Goal: Task Accomplishment & Management: Use online tool/utility

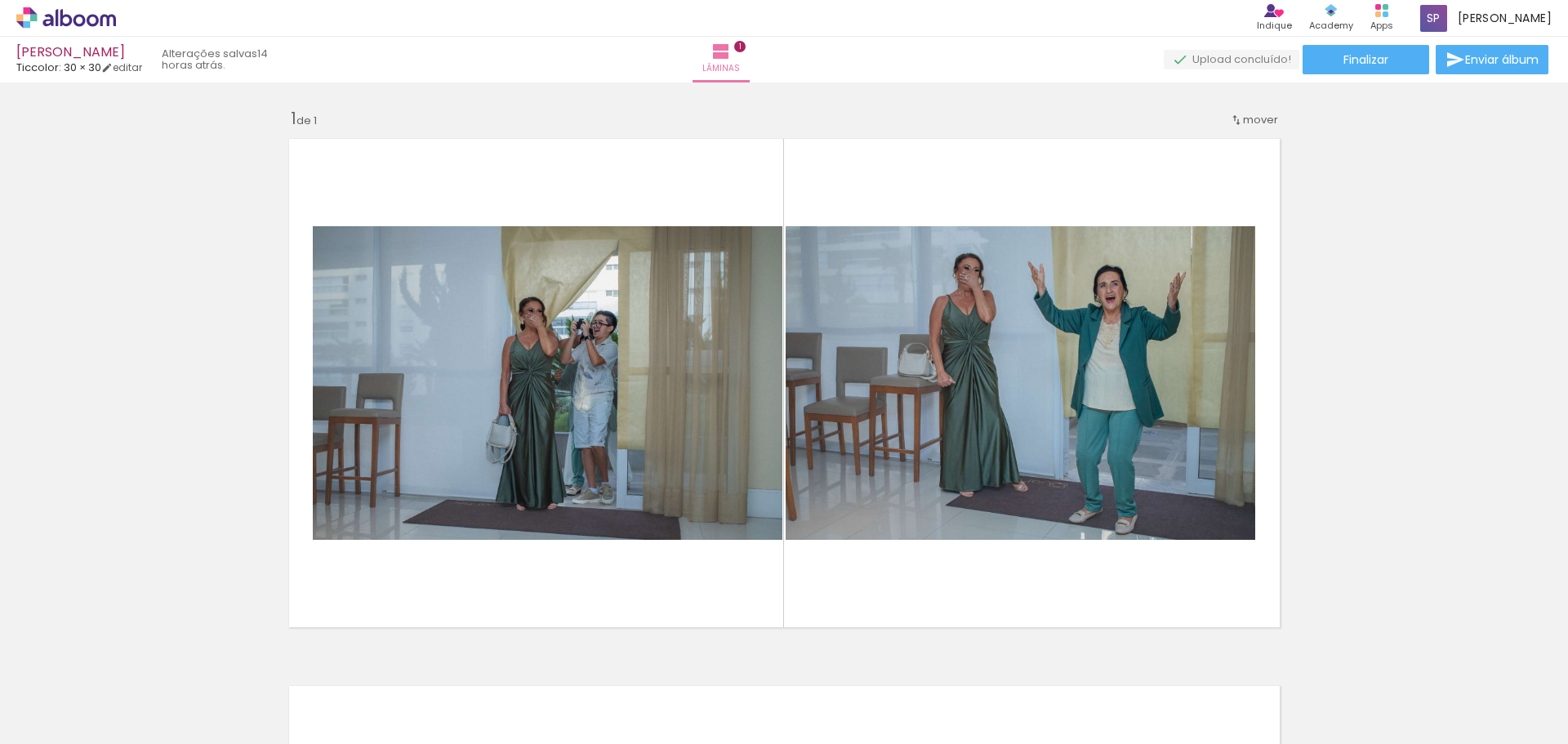
scroll to position [8, 0]
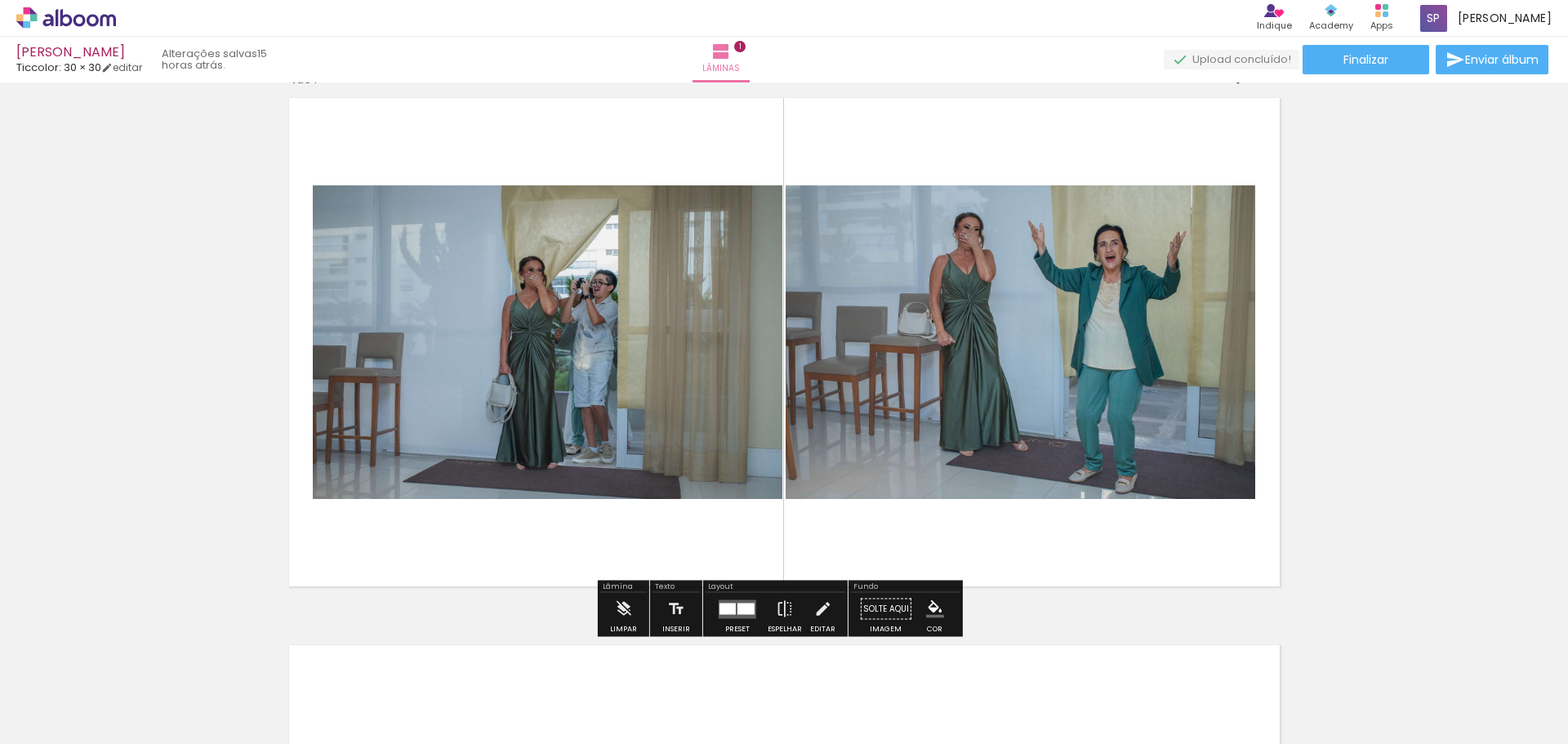
scroll to position [245, 0]
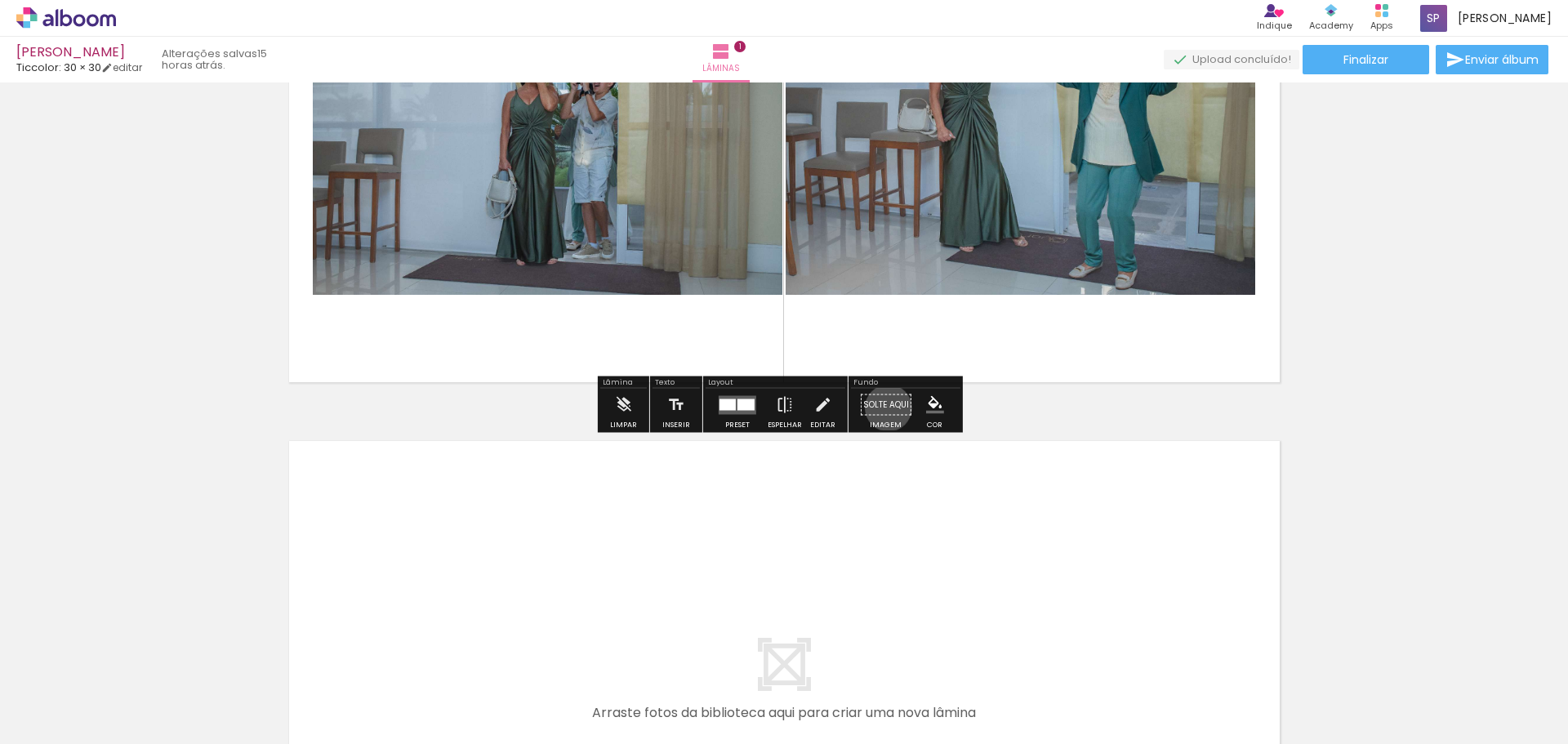
click at [882, 407] on paper-button "Solte aqui Imagem" at bounding box center [886, 409] width 59 height 41
click at [891, 417] on paper-button "Solte aqui Imagem" at bounding box center [886, 409] width 59 height 41
click at [54, 716] on span "Adicionar Fotos" at bounding box center [58, 722] width 49 height 18
click at [0, 0] on input "file" at bounding box center [0, 0] width 0 height 0
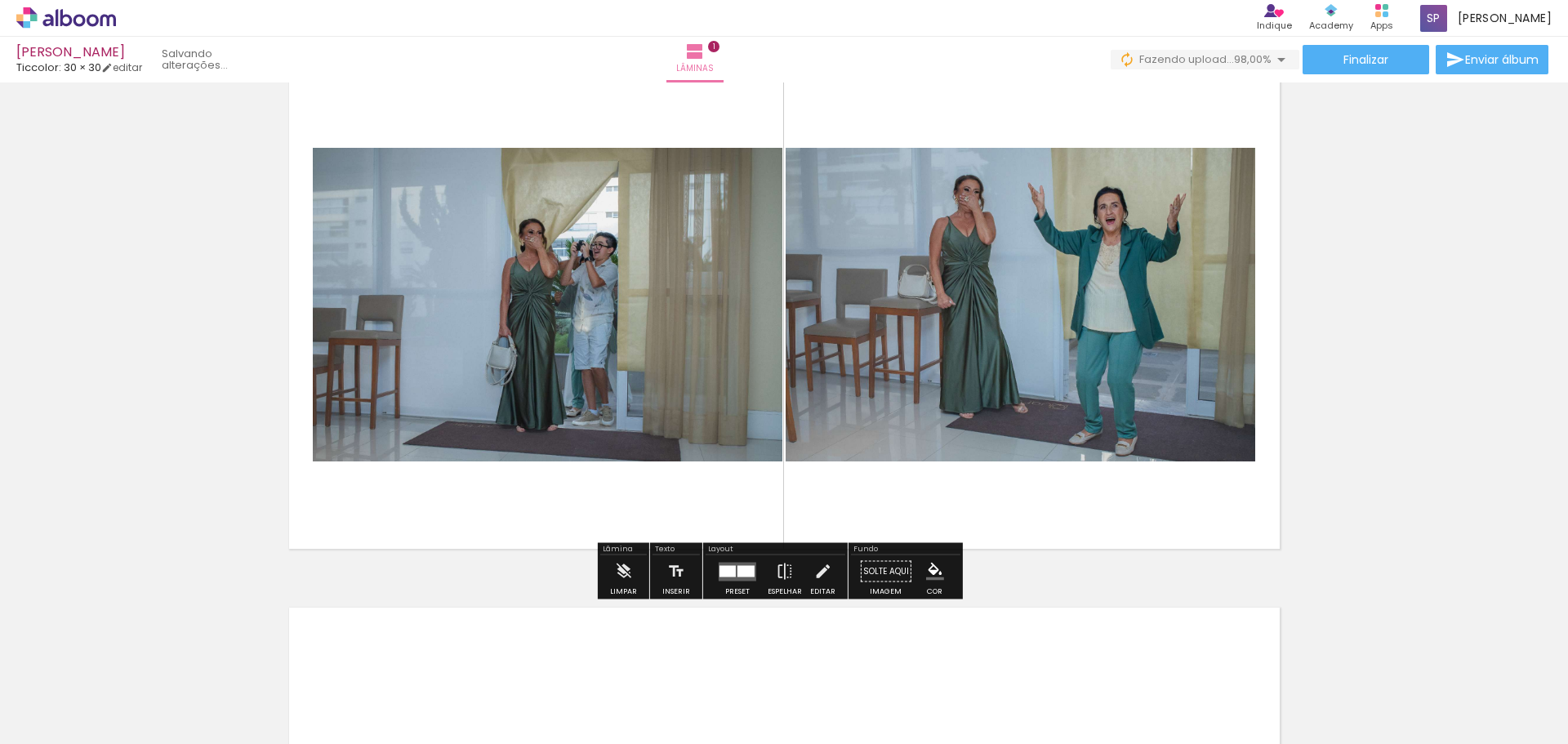
scroll to position [163, 0]
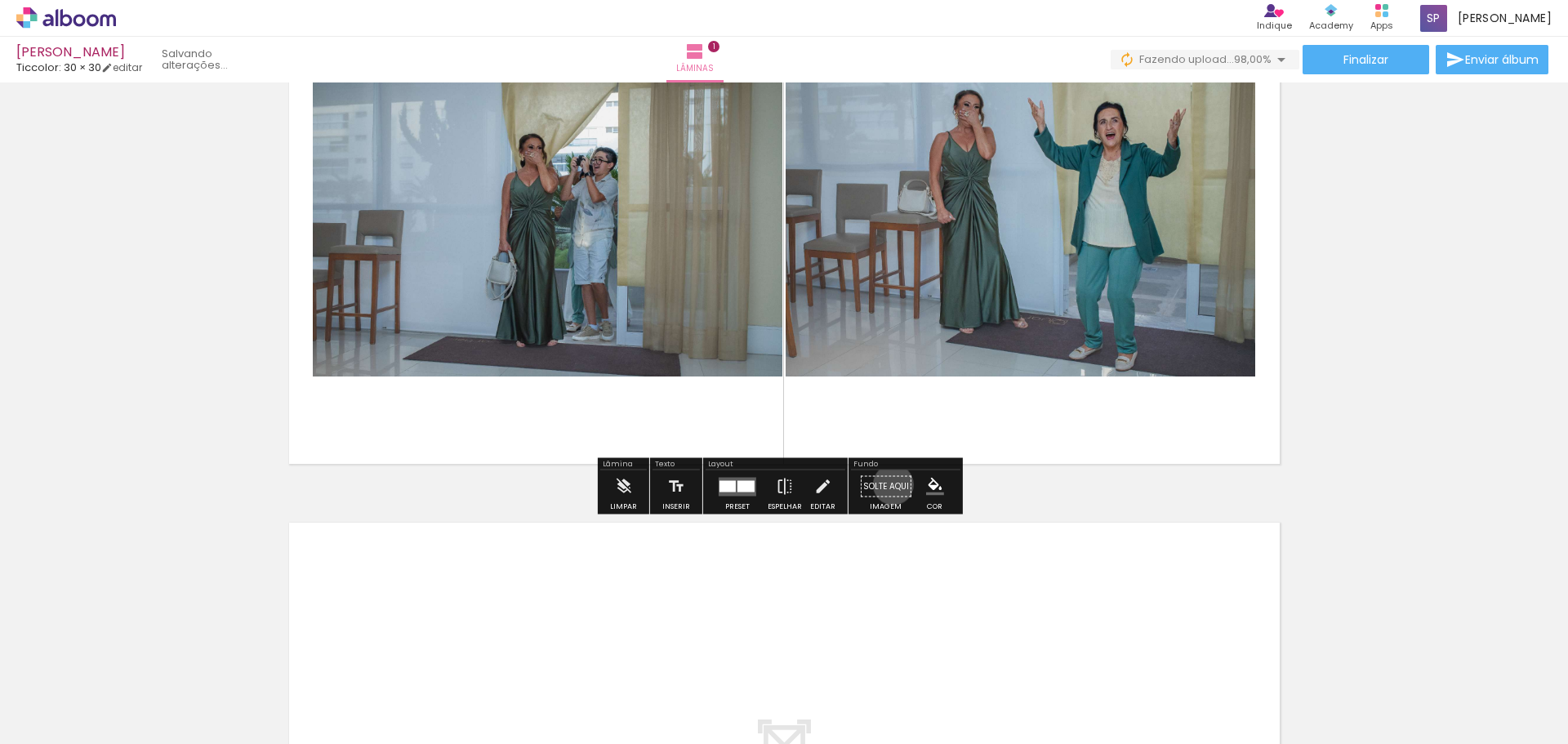
click at [886, 486] on paper-button "Solte aqui Imagem" at bounding box center [886, 491] width 59 height 41
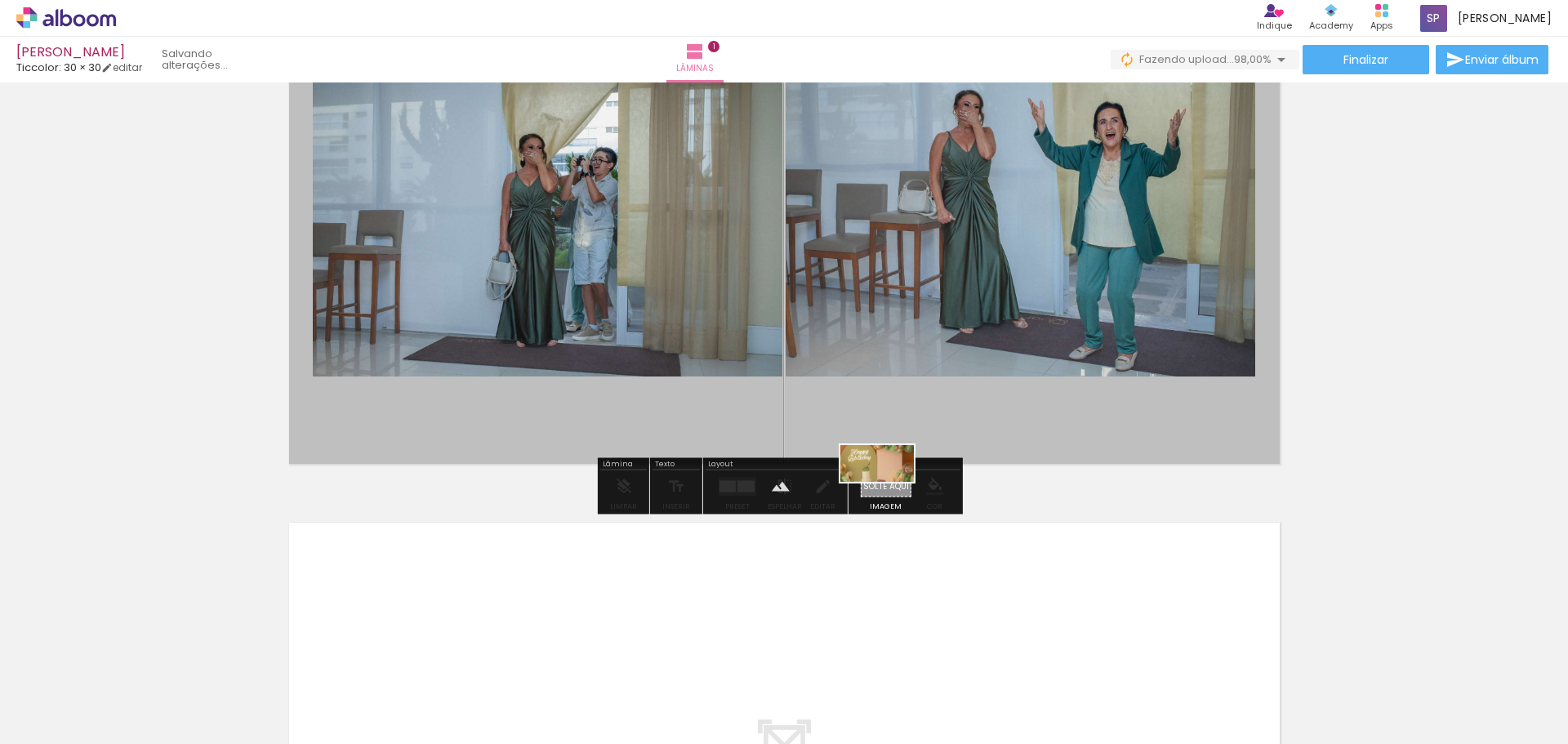
drag, startPoint x: 1507, startPoint y: 678, endPoint x: 891, endPoint y: 495, distance: 642.6
click at [891, 495] on quentale-workspace at bounding box center [784, 372] width 1568 height 744
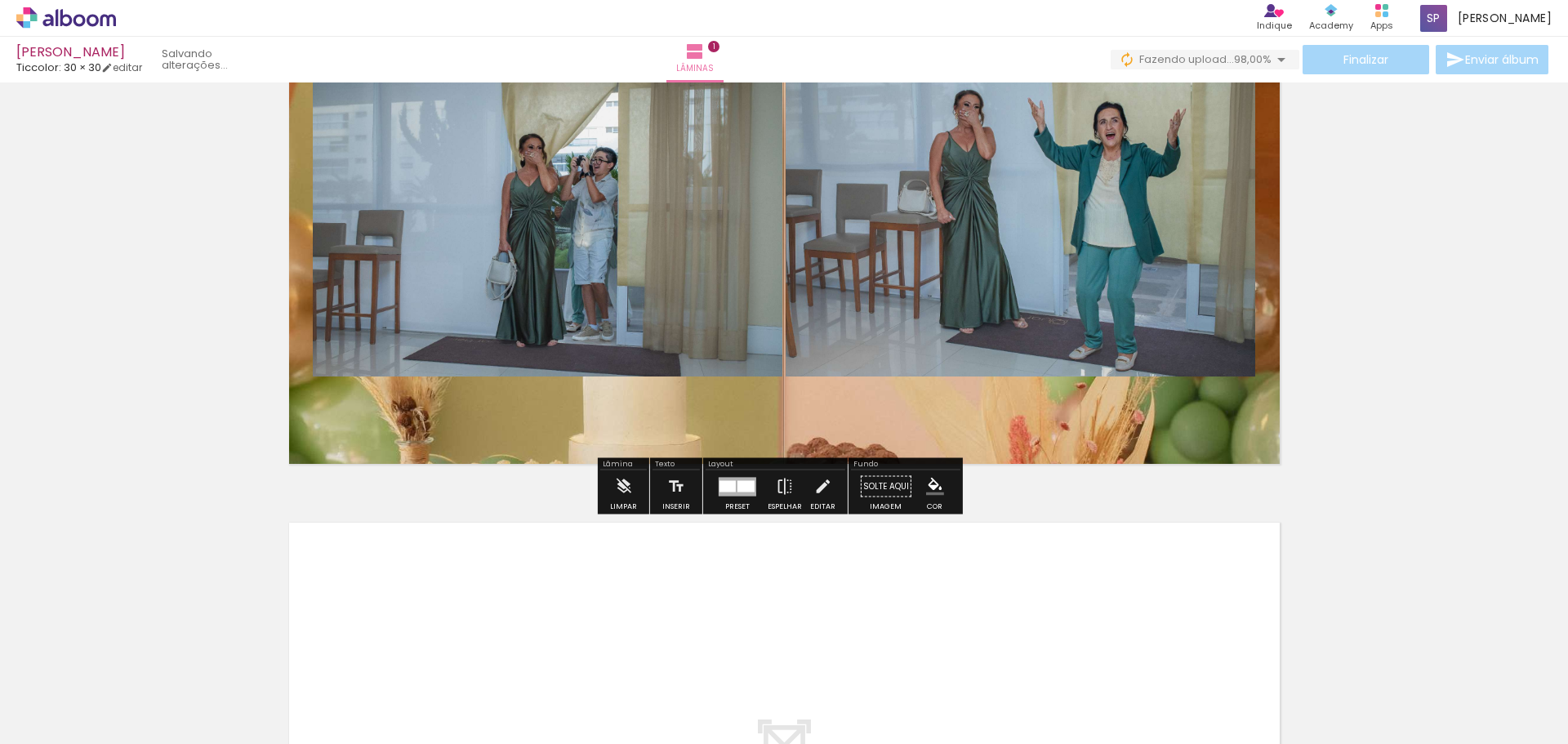
click at [1405, 402] on div "Inserir lâmina 1 de 1" at bounding box center [784, 472] width 1568 height 1095
drag, startPoint x: 929, startPoint y: 417, endPoint x: 929, endPoint y: 427, distance: 10.0
click at [929, 418] on quentale-layouter at bounding box center [784, 219] width 1009 height 507
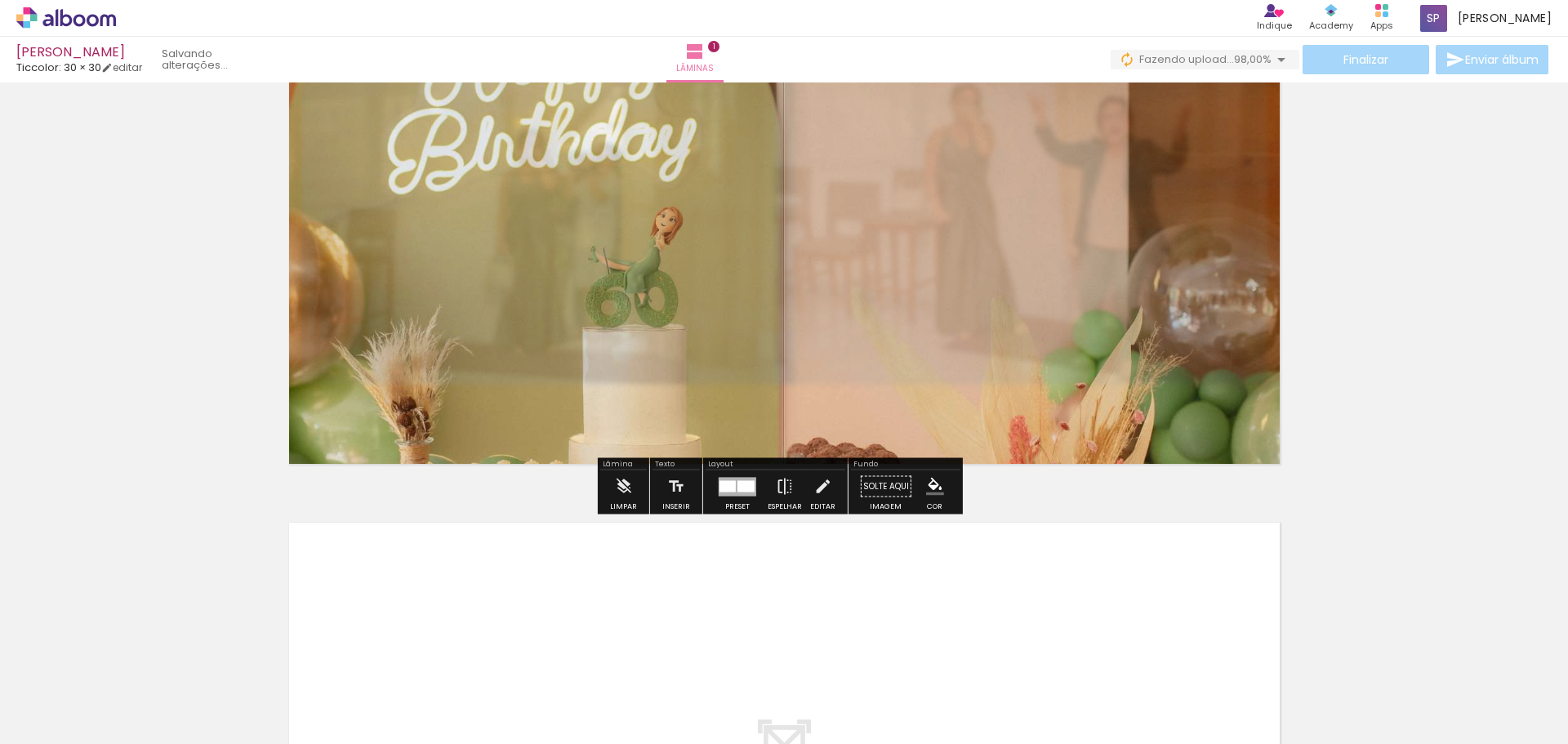
click at [930, 492] on iron-icon "color picker" at bounding box center [935, 487] width 18 height 18
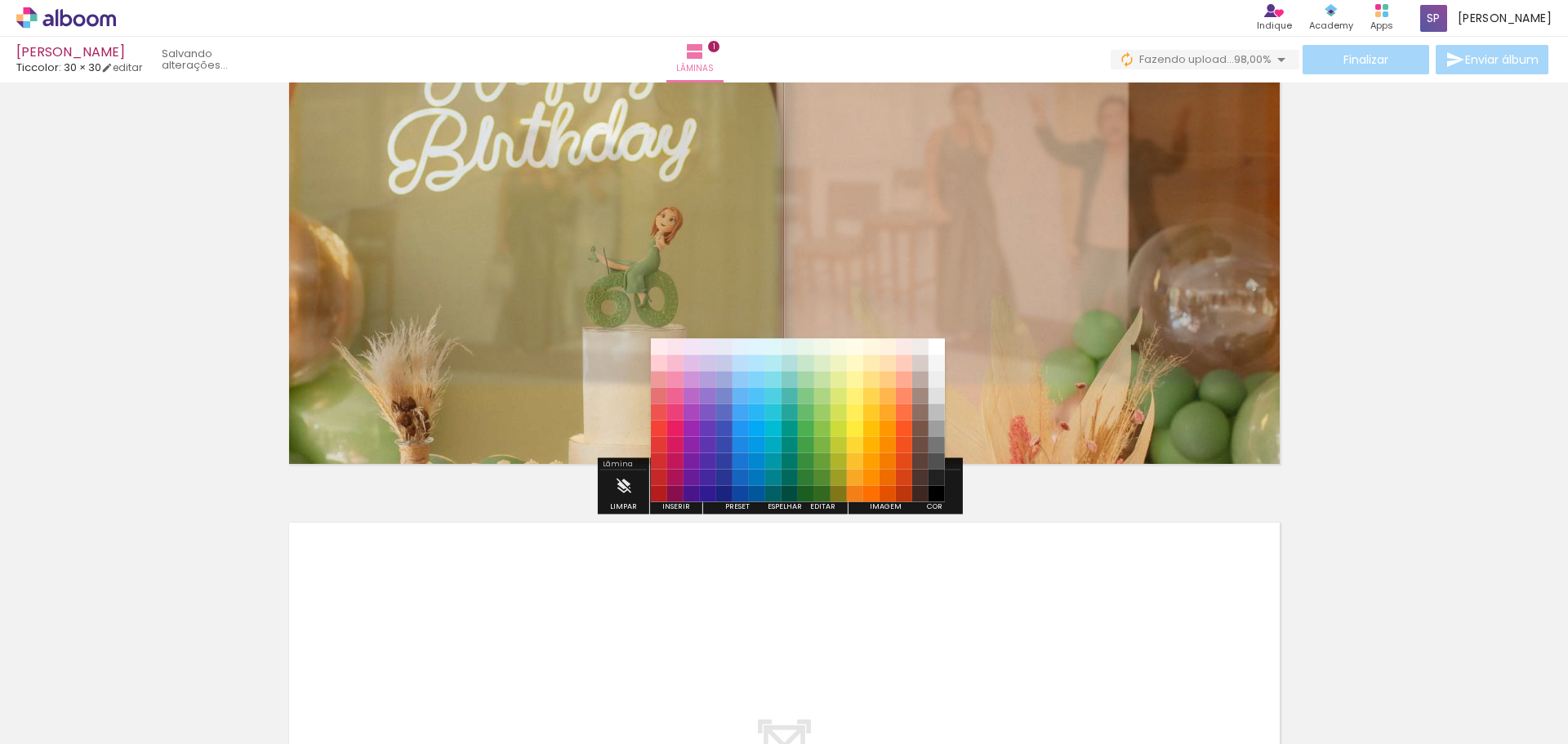
click at [950, 495] on div "Solte aqui Imagem Cor" at bounding box center [905, 491] width 110 height 41
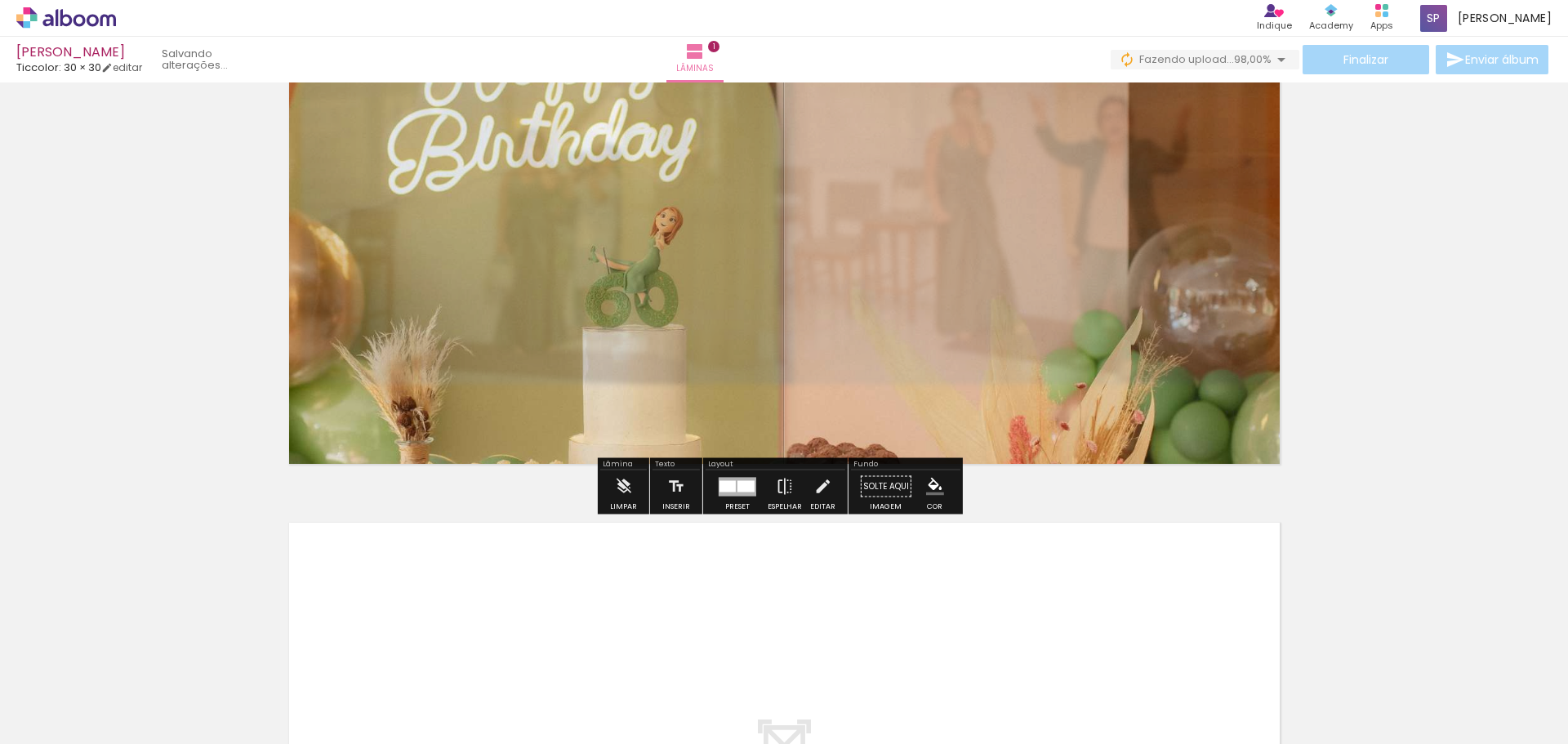
click at [877, 491] on paper-button "Solte aqui Imagem" at bounding box center [886, 491] width 59 height 41
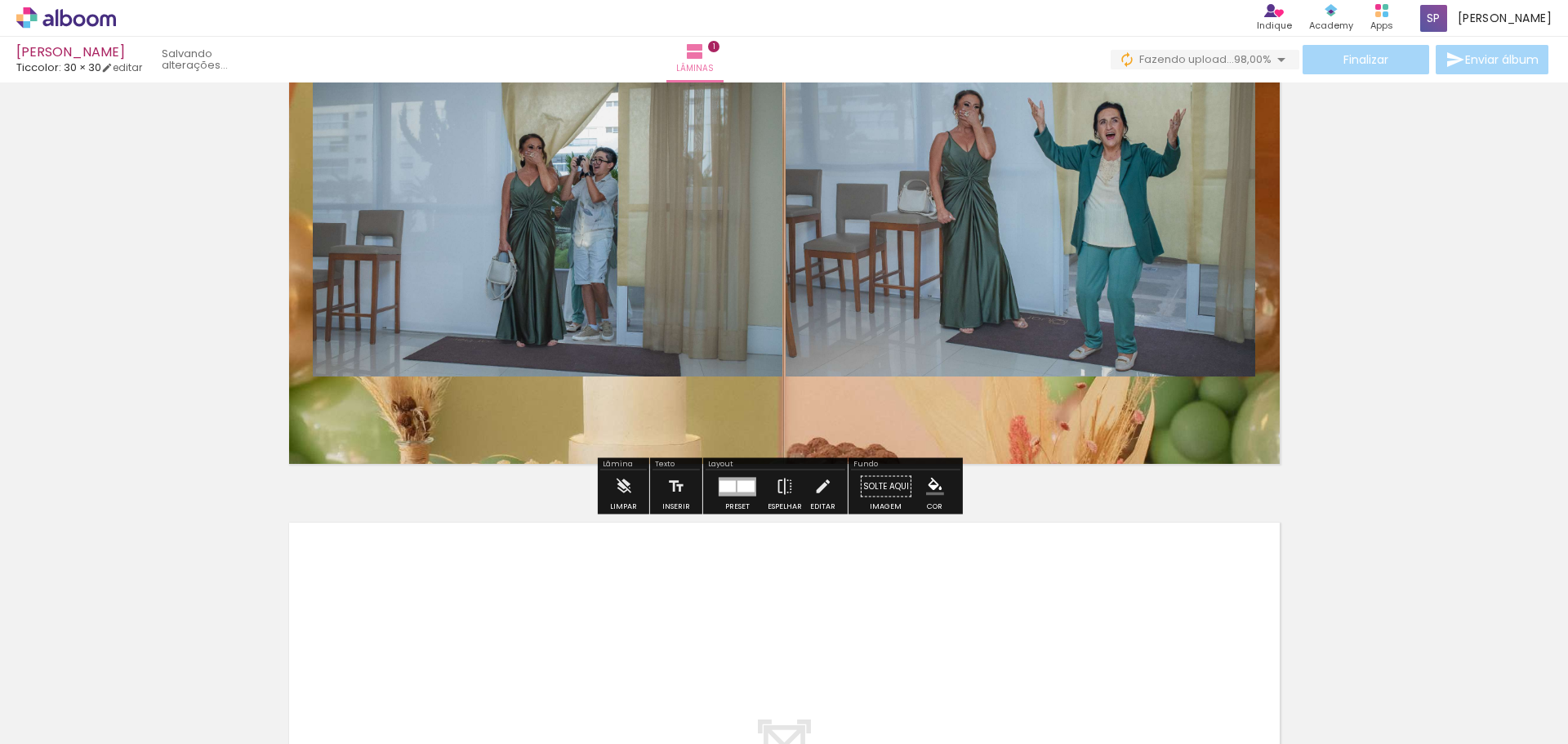
click at [926, 491] on iron-icon "color picker" at bounding box center [935, 487] width 18 height 18
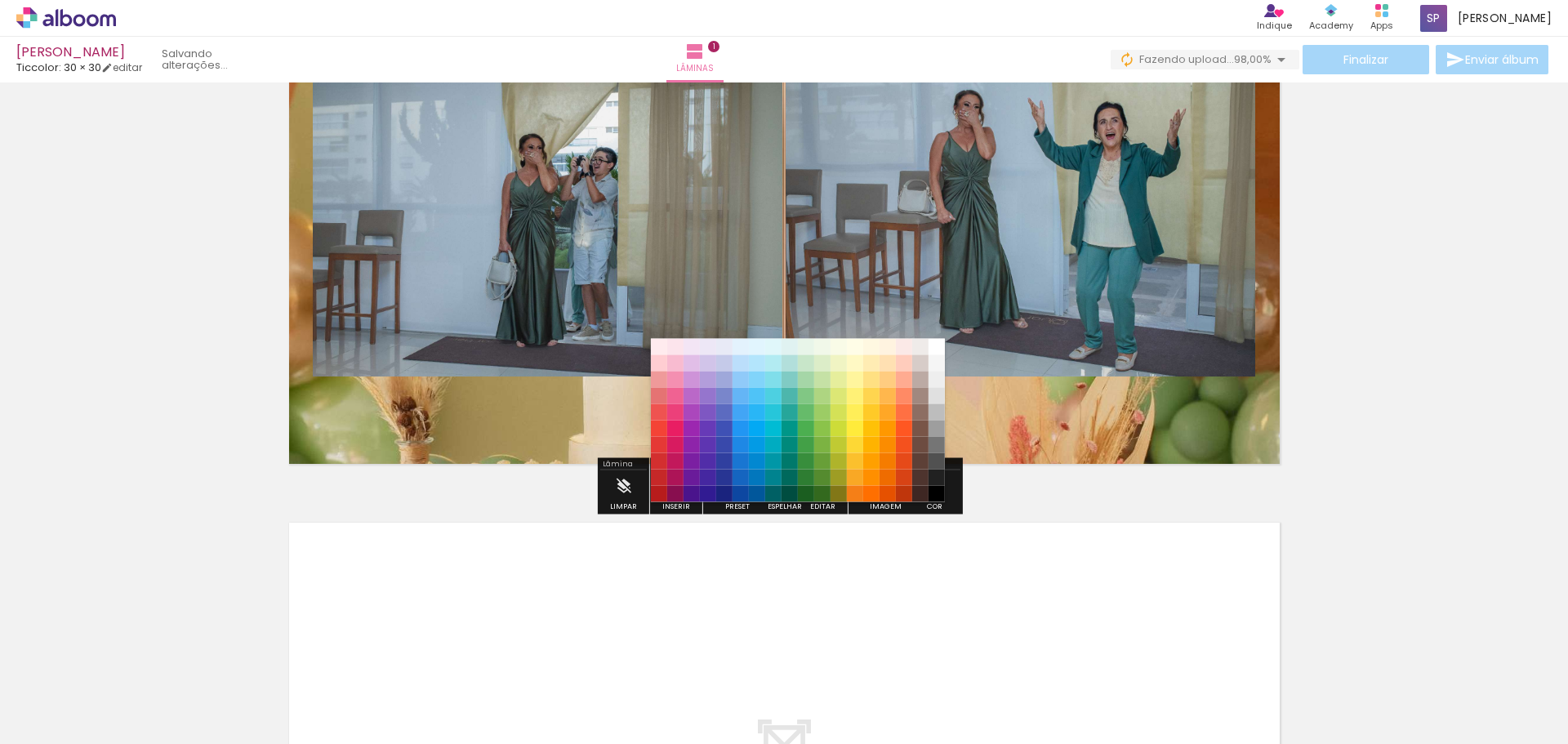
click at [945, 508] on div "#ffebee #ffcdd2 #ef9a9a #e57373 #ef5350 #f44336 #e53935 #d32f2f #c62828 #b71c1c…" at bounding box center [797, 428] width 294 height 163
click at [876, 510] on div "#ffebee #ffcdd2 #ef9a9a #e57373 #ef5350 #f44336 #e53935 #d32f2f #c62828 #b71c1c…" at bounding box center [797, 428] width 294 height 163
click at [876, 498] on paper-item "#ff6f00" at bounding box center [871, 494] width 16 height 16
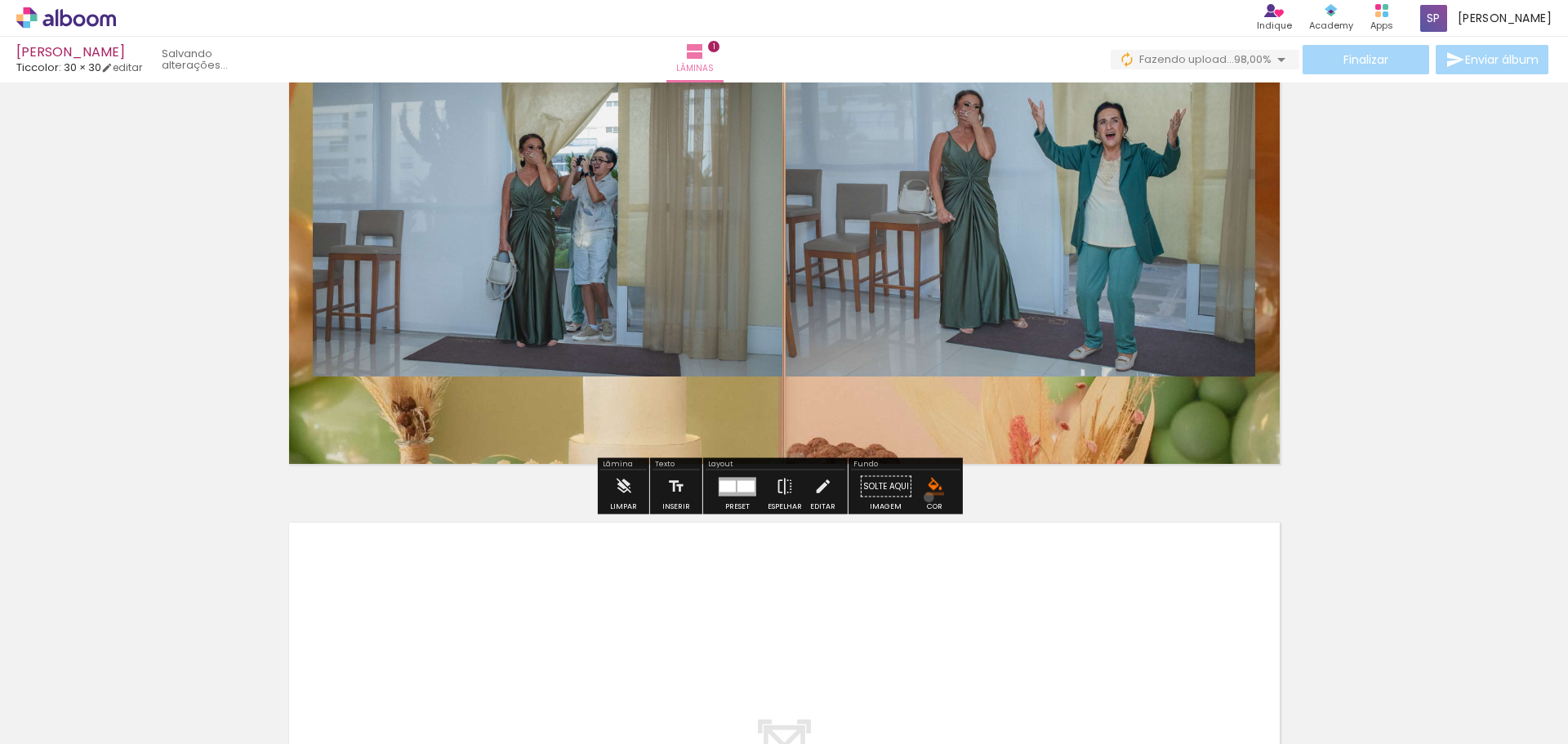
click at [923, 497] on paper-menu-button "#ffebee #ffcdd2 #ef9a9a #e57373 #ef5350 #f44336 #e53935 #d32f2f #c62828 #b71c1c…" at bounding box center [935, 487] width 31 height 31
click at [861, 491] on paper-button "Solte aqui Imagem" at bounding box center [886, 491] width 59 height 41
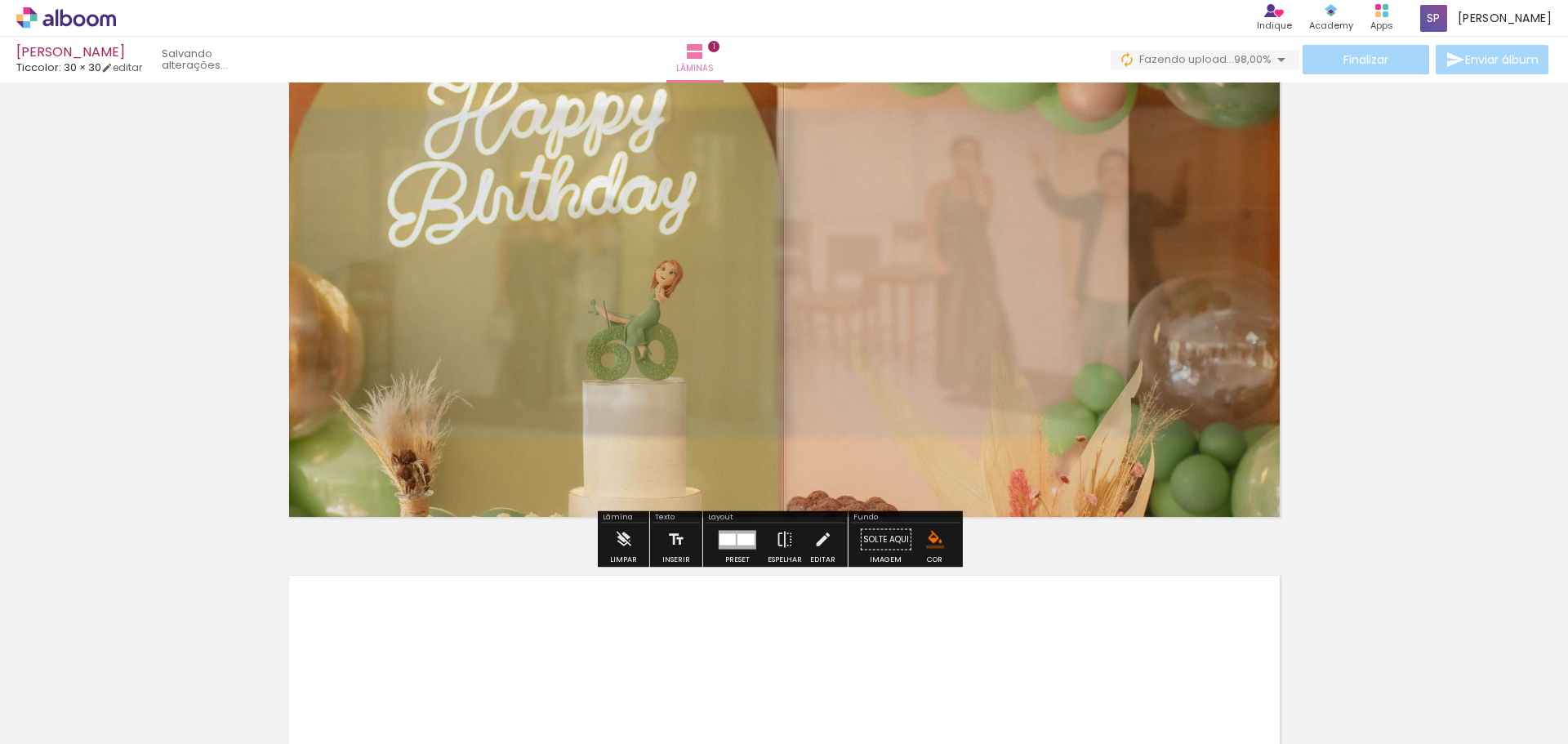
scroll to position [82, 0]
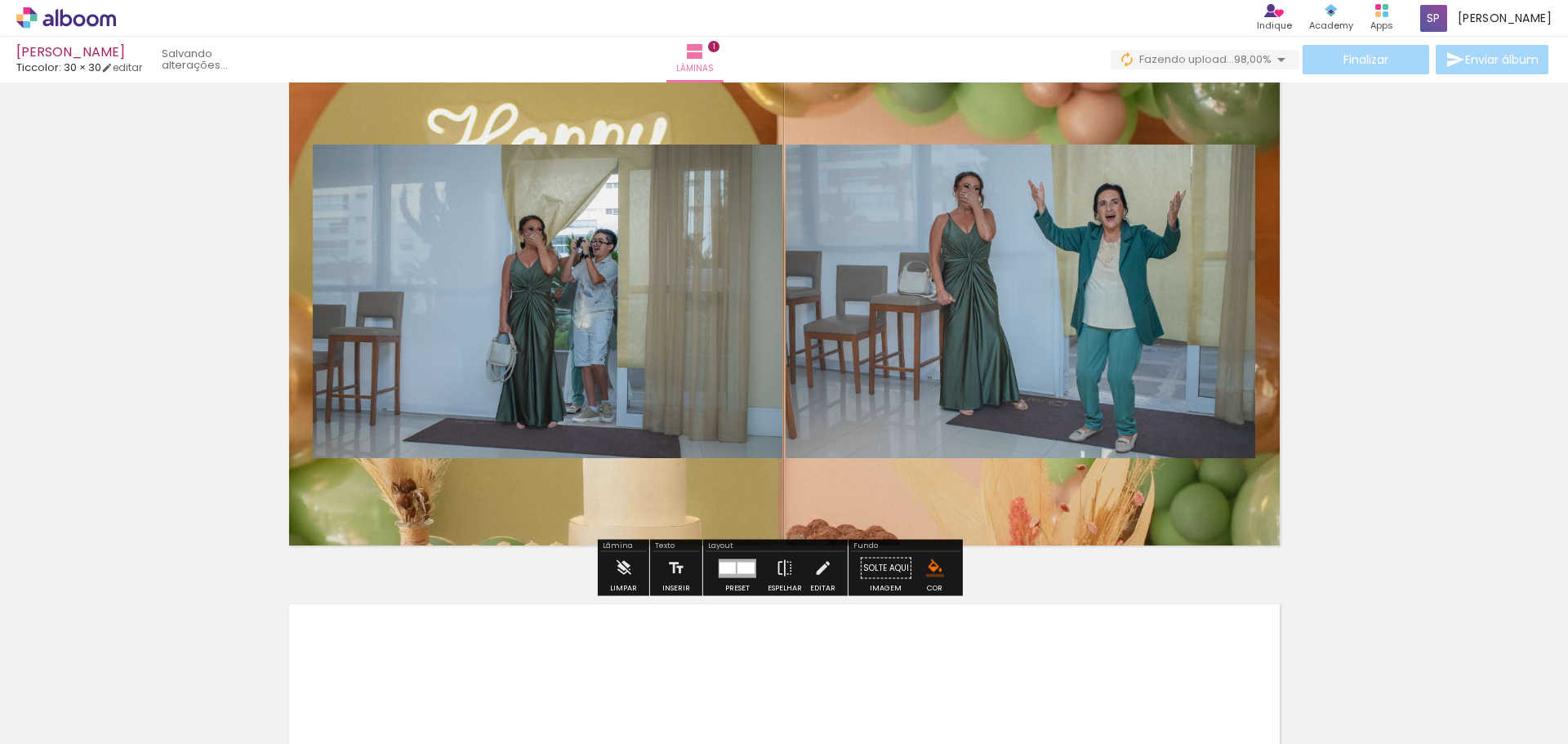
click at [59, 719] on span "Adicionar Fotos" at bounding box center [58, 722] width 49 height 18
click at [0, 0] on input "file" at bounding box center [0, 0] width 0 height 0
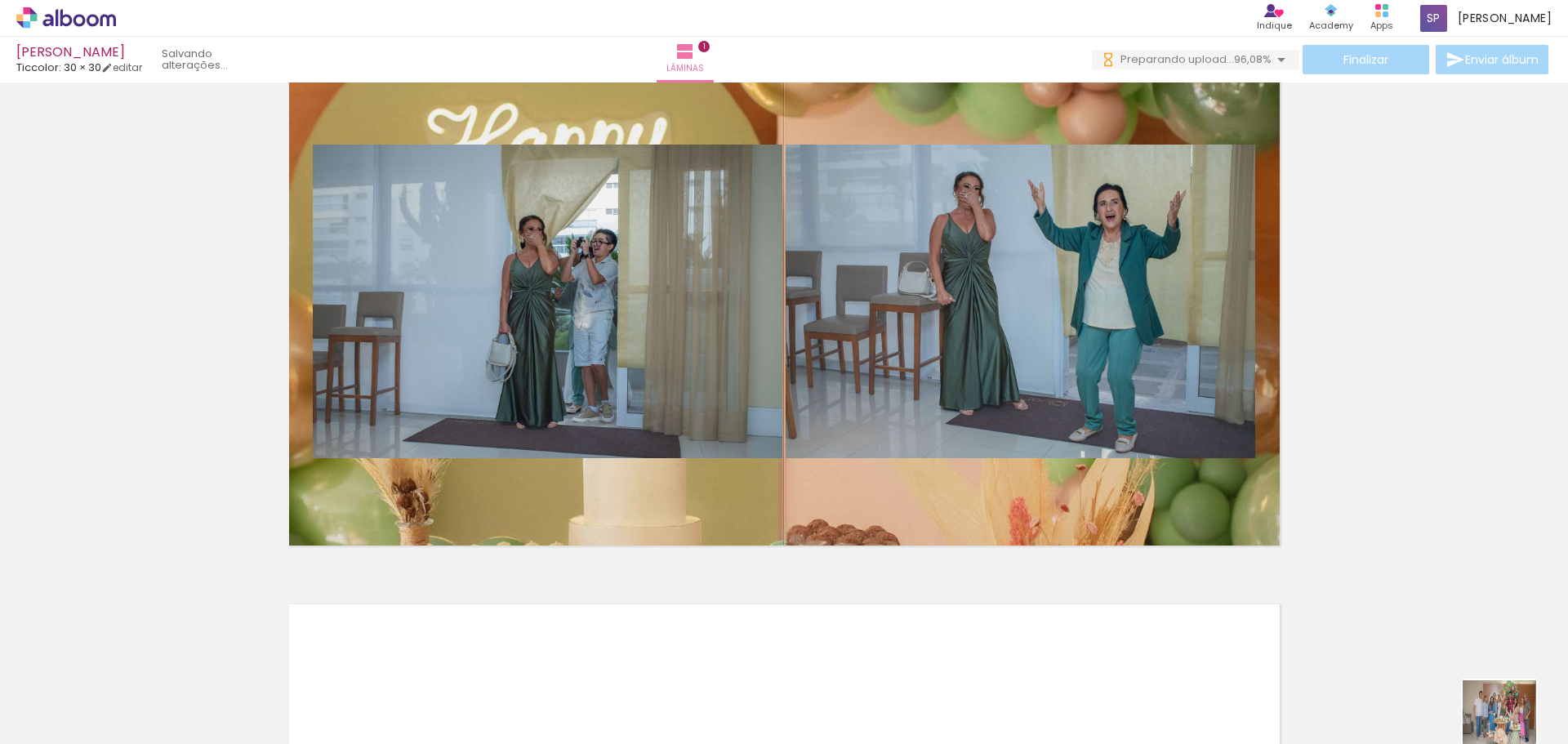
drag, startPoint x: 1456, startPoint y: 731, endPoint x: 1541, endPoint y: 729, distance: 85.0
click at [0, 0] on slot at bounding box center [0, 0] width 0 height 0
click at [1510, 697] on div at bounding box center [1502, 689] width 81 height 41
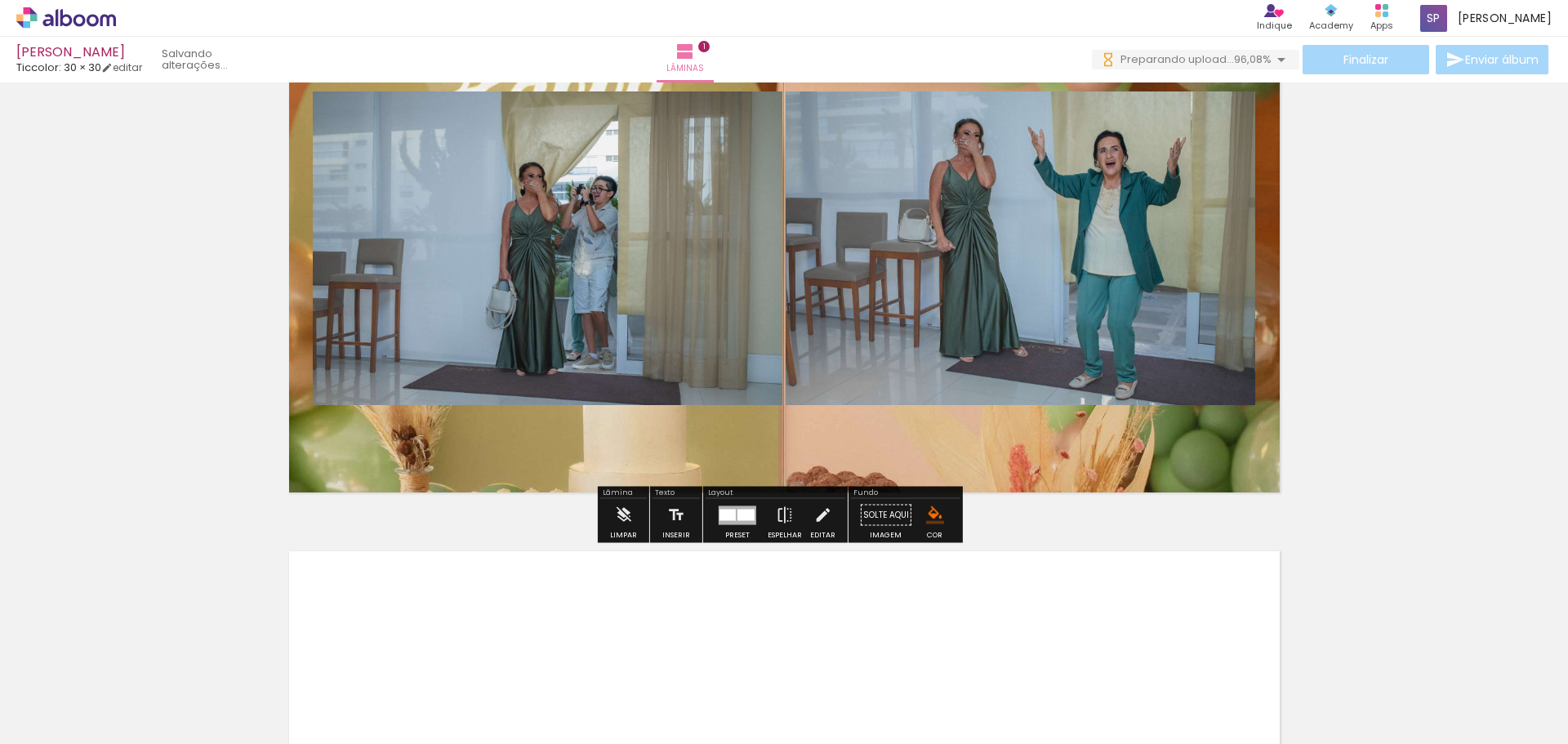
scroll to position [163, 0]
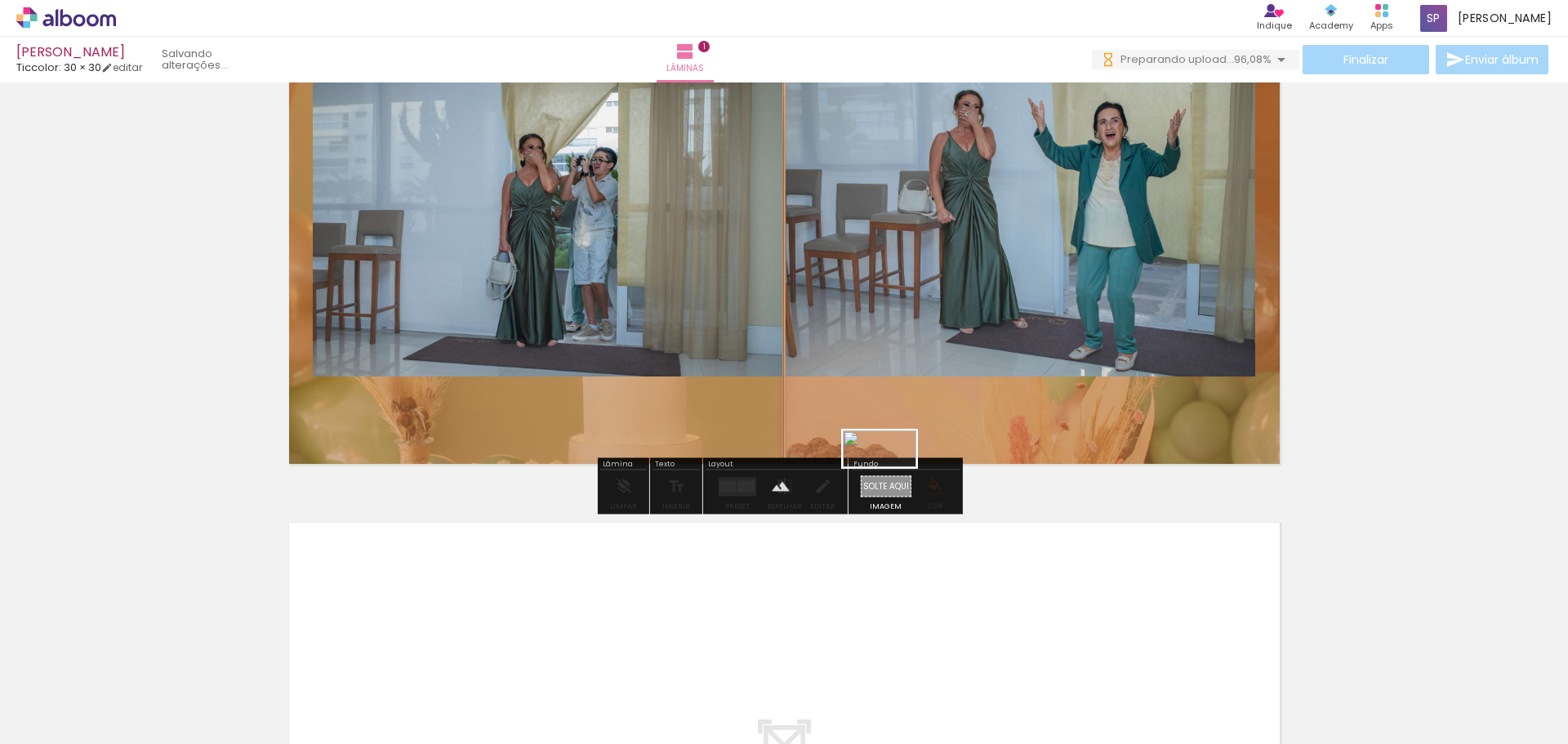
drag, startPoint x: 1486, startPoint y: 687, endPoint x: 892, endPoint y: 480, distance: 629.0
click at [892, 480] on quentale-workspace at bounding box center [784, 372] width 1568 height 744
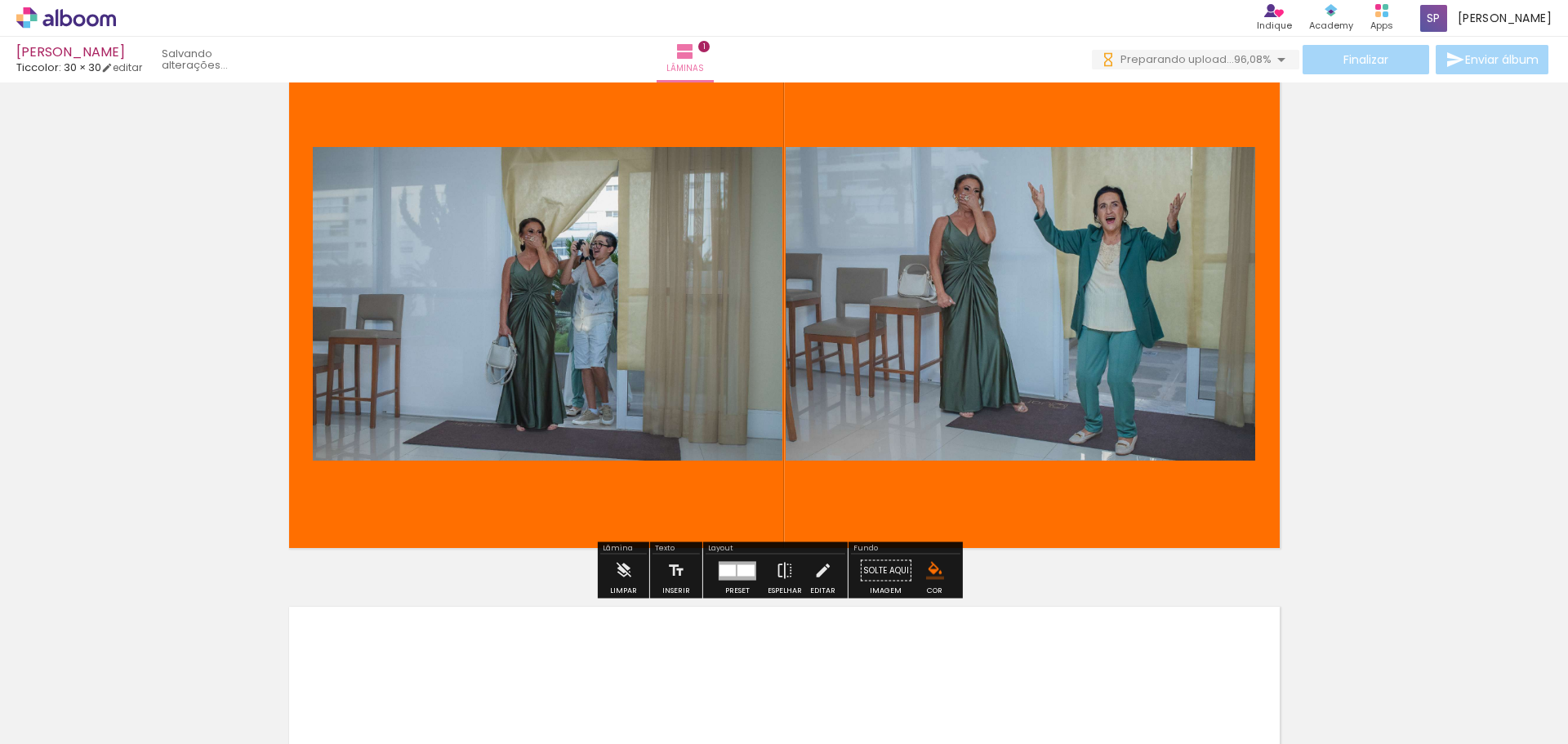
scroll to position [0, 0]
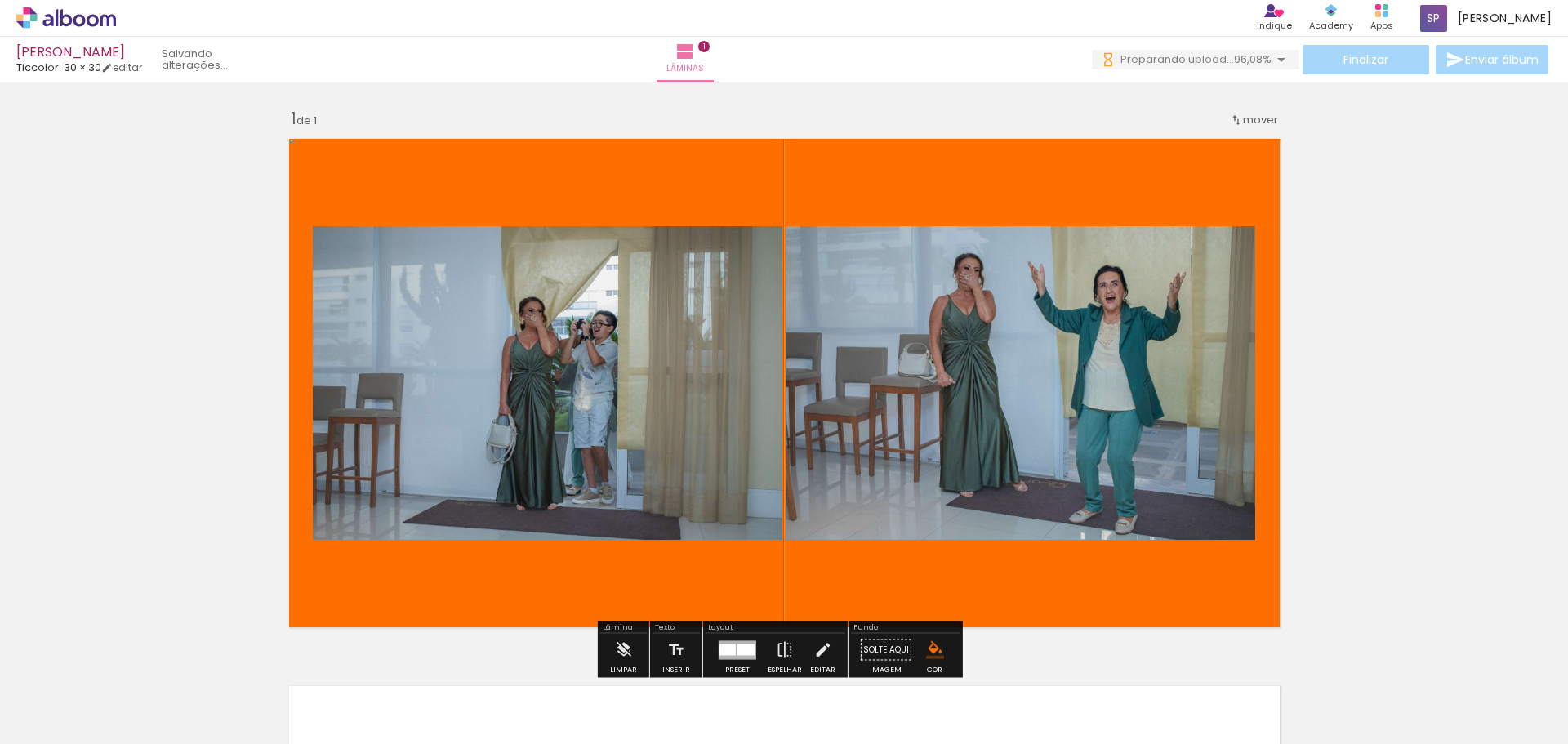
click at [1368, 398] on div "Inserir lâmina 1 de 1" at bounding box center [784, 635] width 1568 height 1095
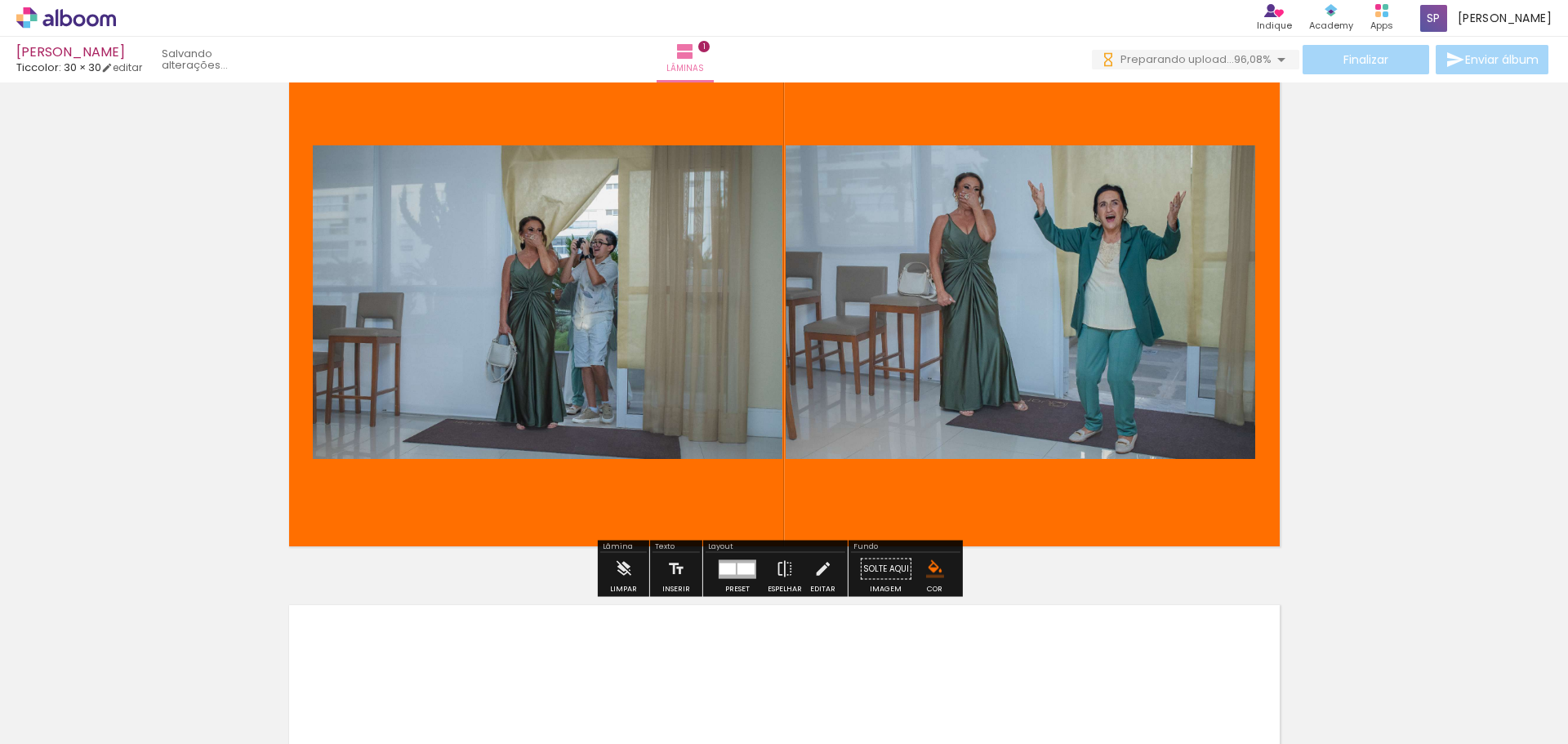
scroll to position [245, 0]
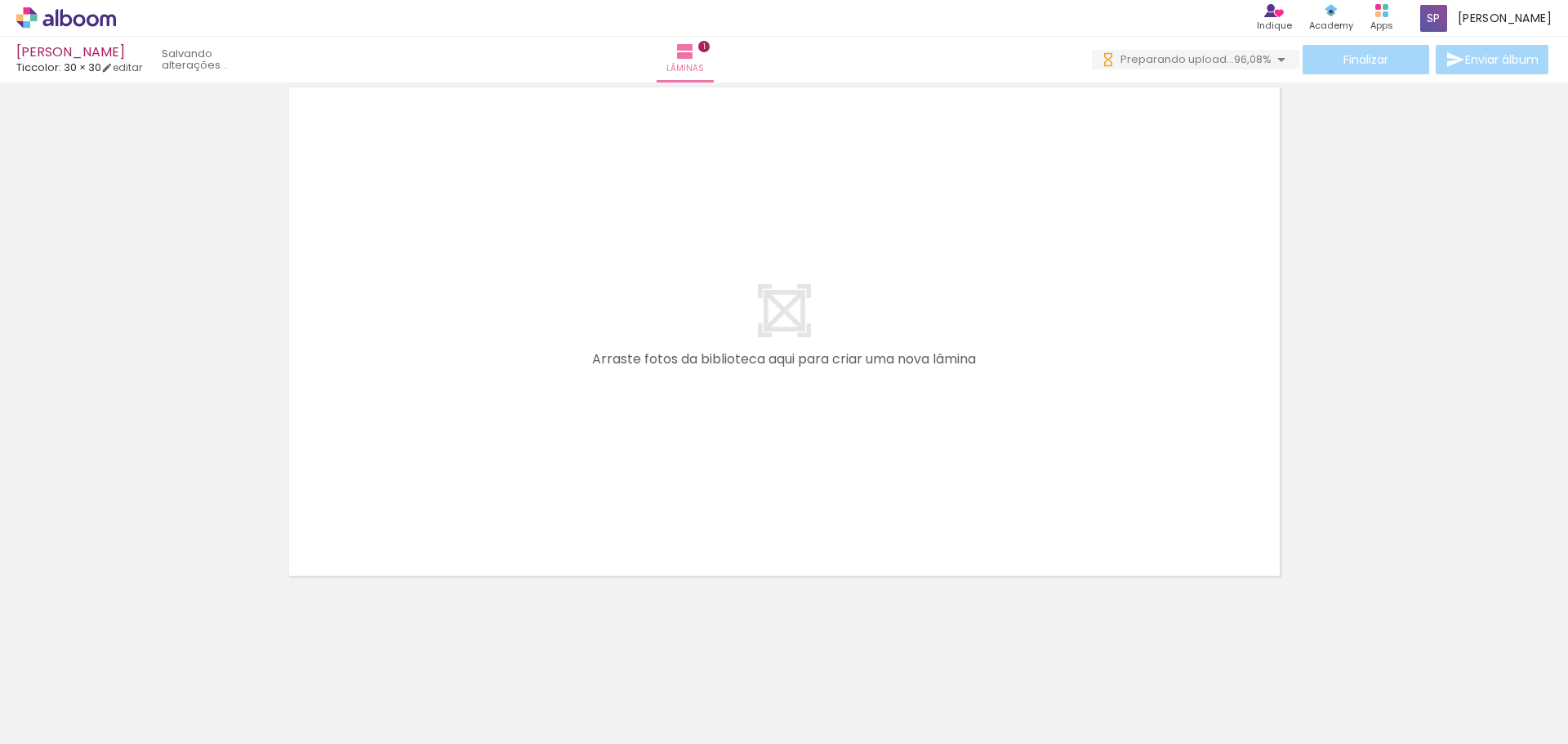
click at [828, 477] on quentale-layouter at bounding box center [784, 331] width 1009 height 507
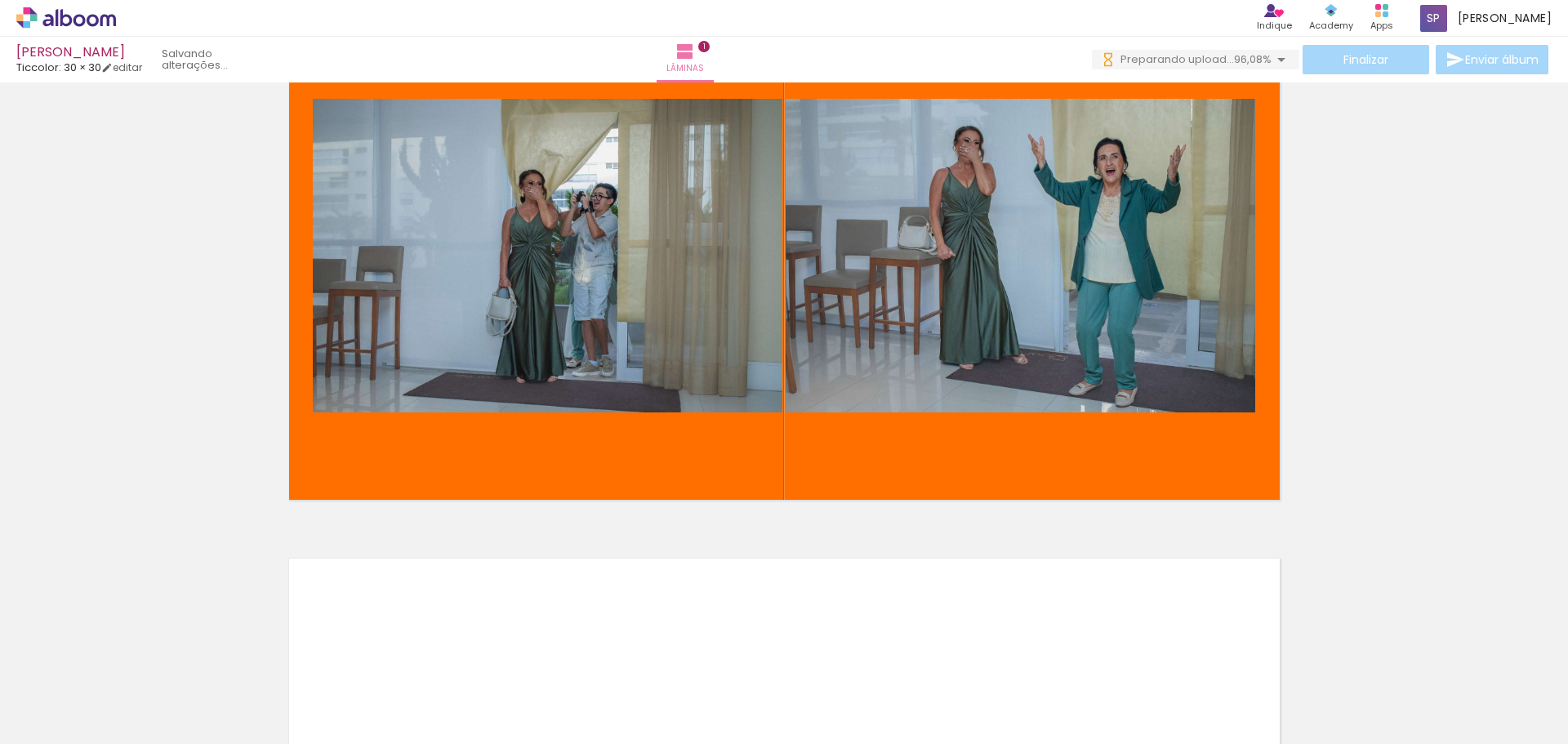
scroll to position [109, 0]
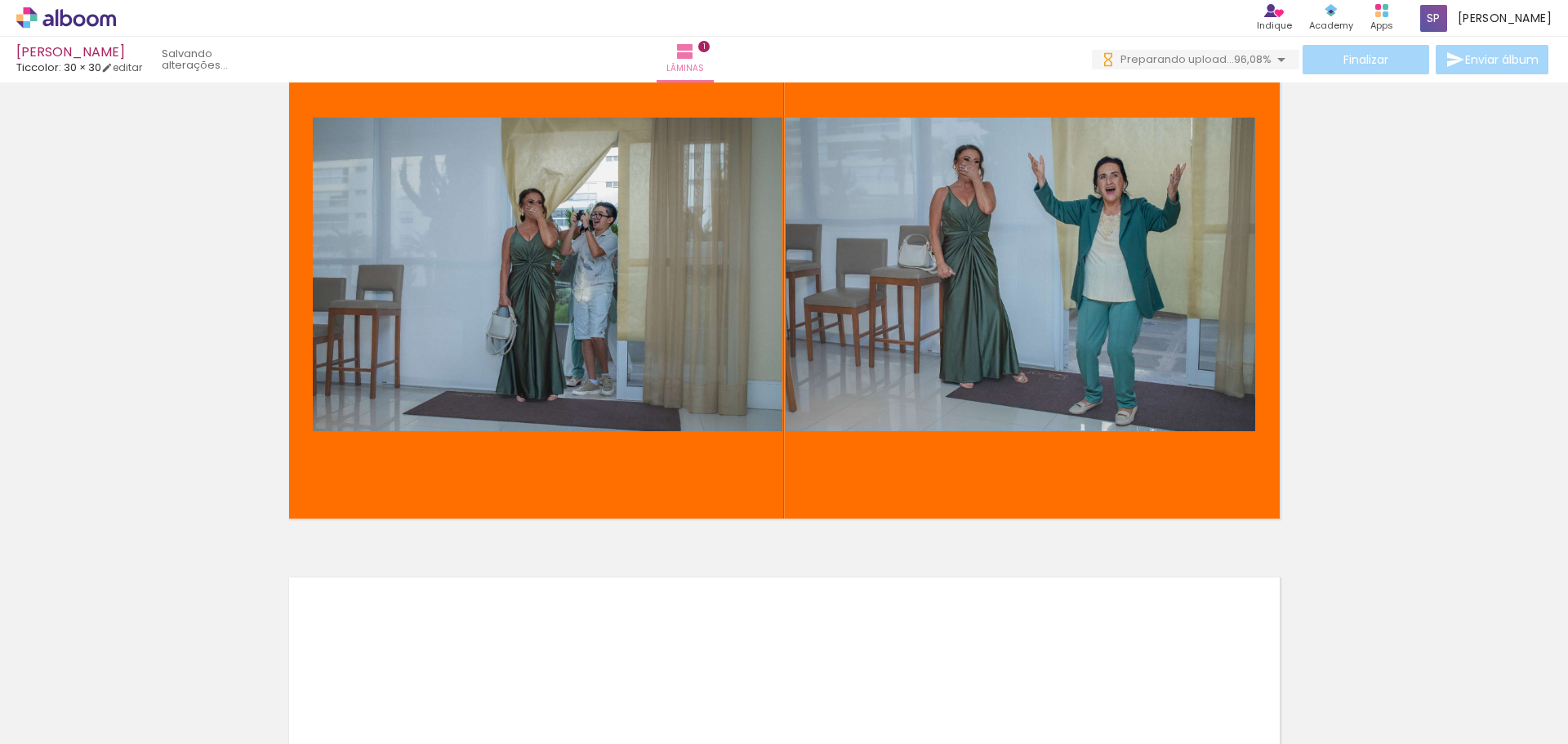
click at [1395, 353] on div "Inserir lâmina 1 de 1" at bounding box center [784, 526] width 1568 height 1095
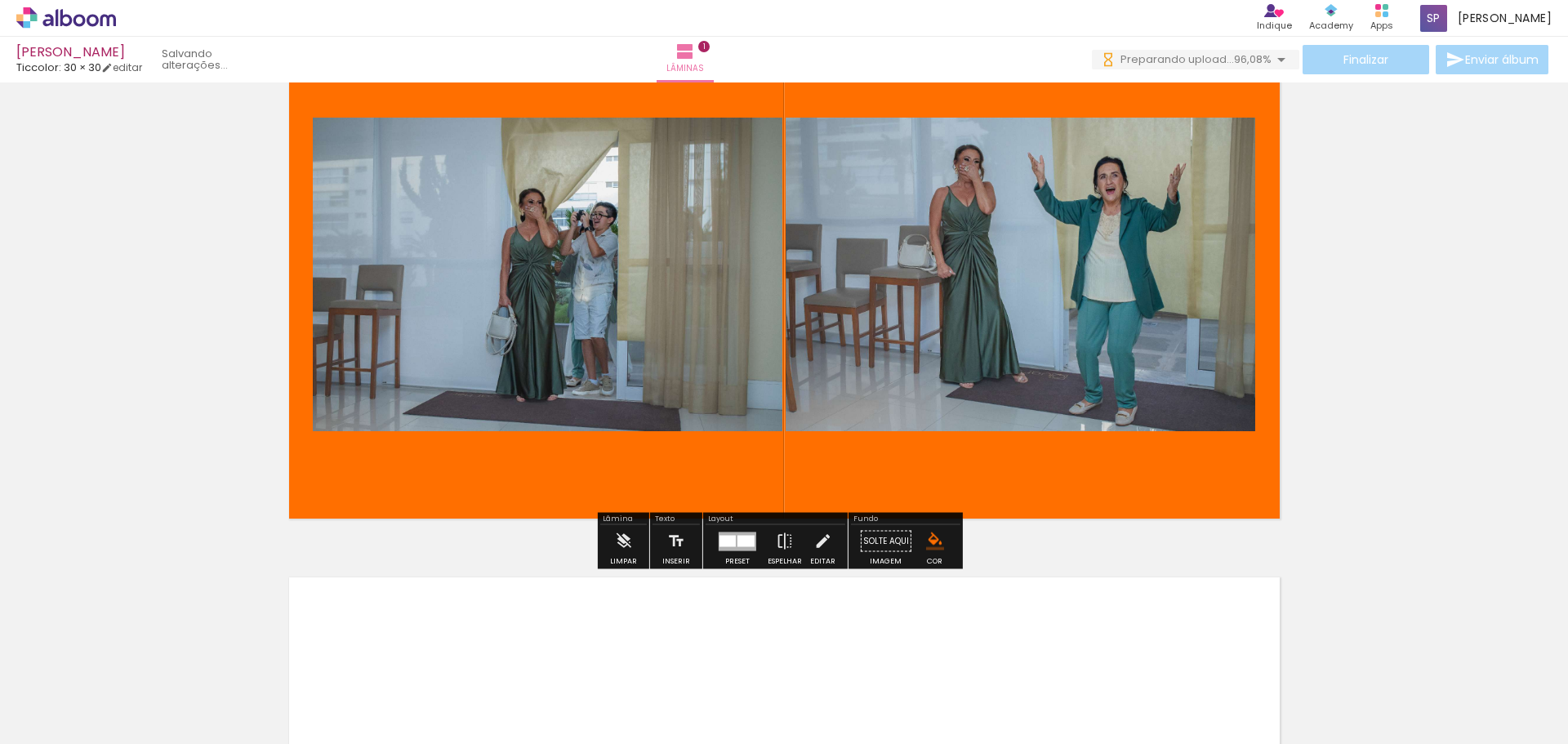
click at [1075, 245] on quentale-photo at bounding box center [1020, 274] width 469 height 313
click at [1512, 389] on div "Inserir lâmina 1 de 1" at bounding box center [784, 526] width 1568 height 1095
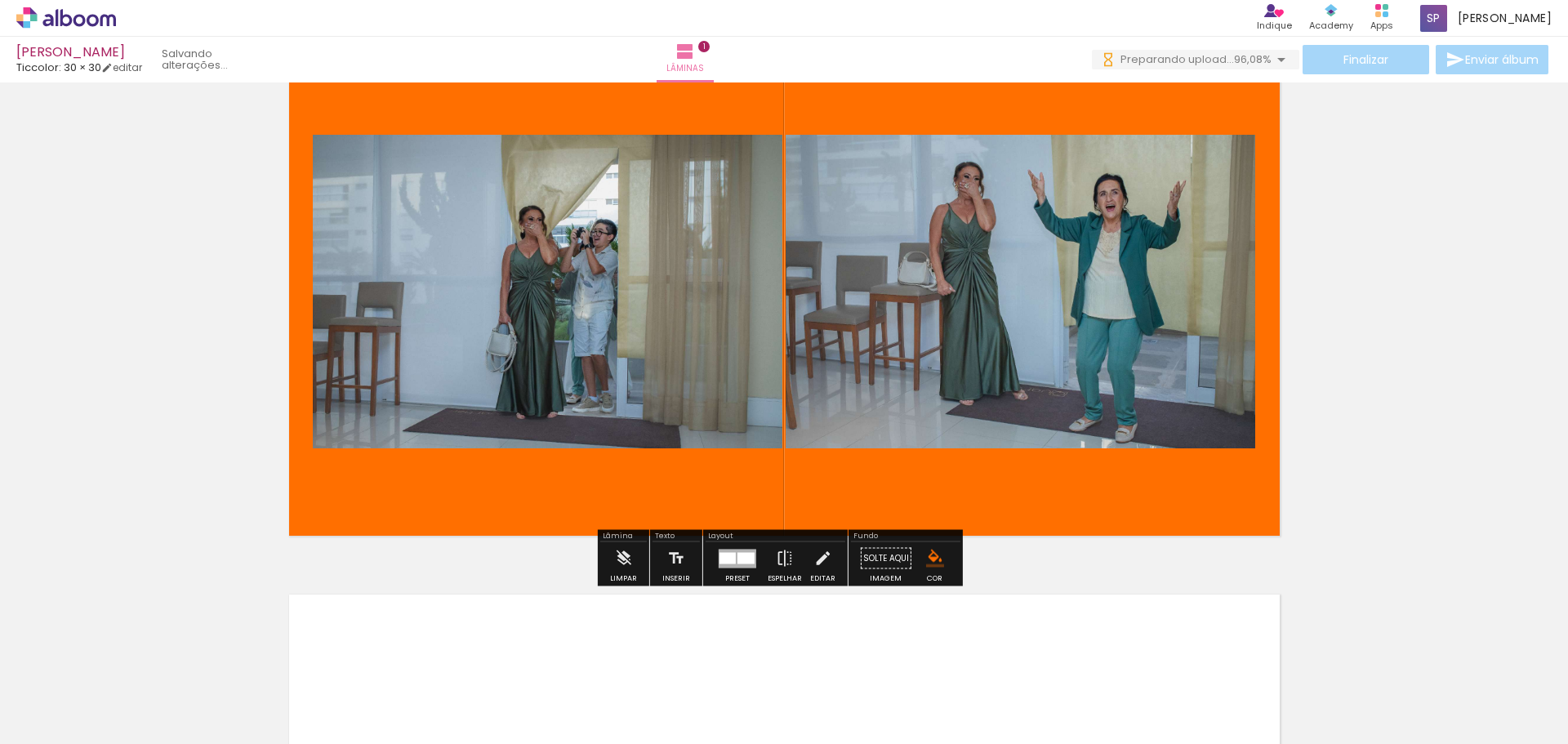
scroll to position [0, 0]
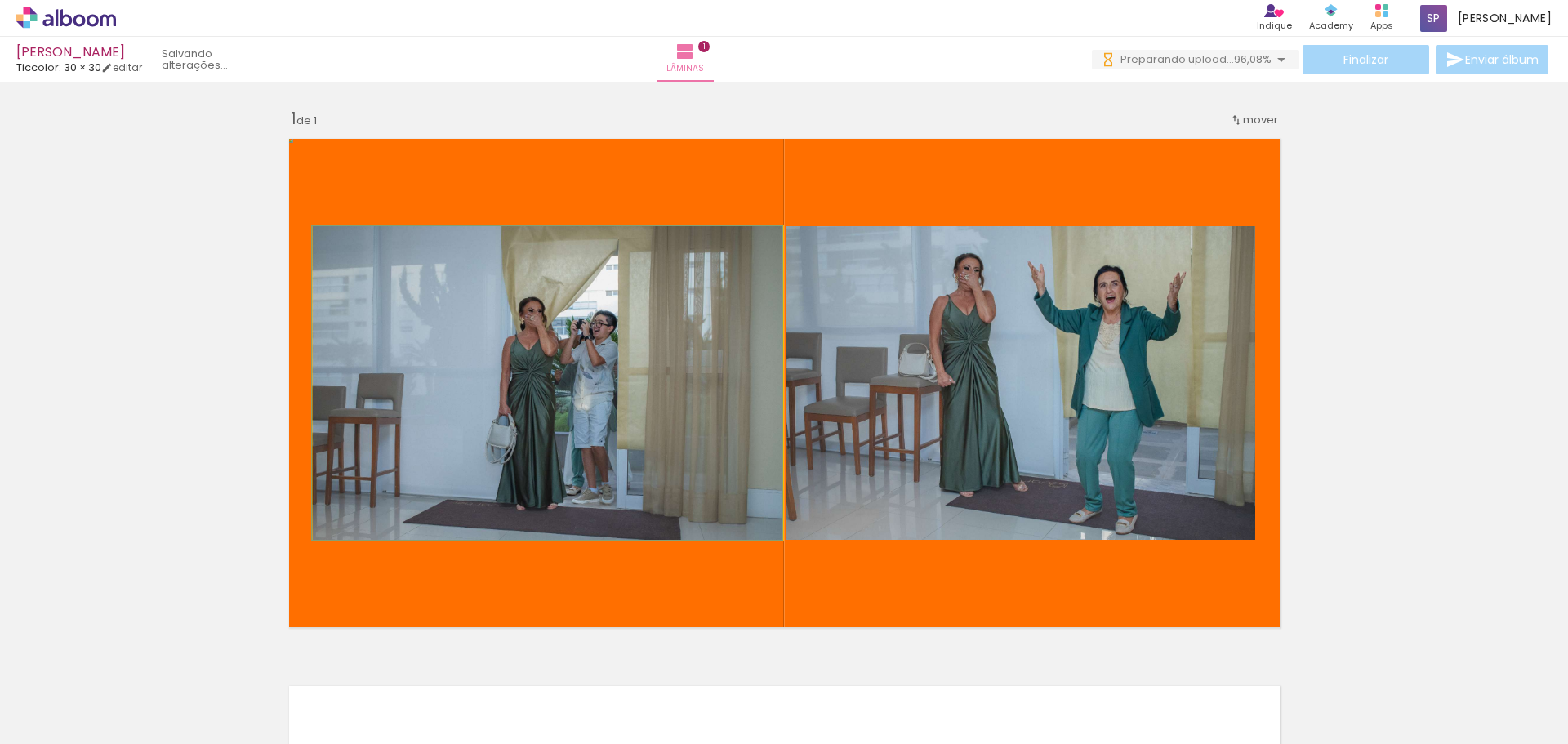
click at [530, 336] on quentale-photo at bounding box center [547, 382] width 469 height 313
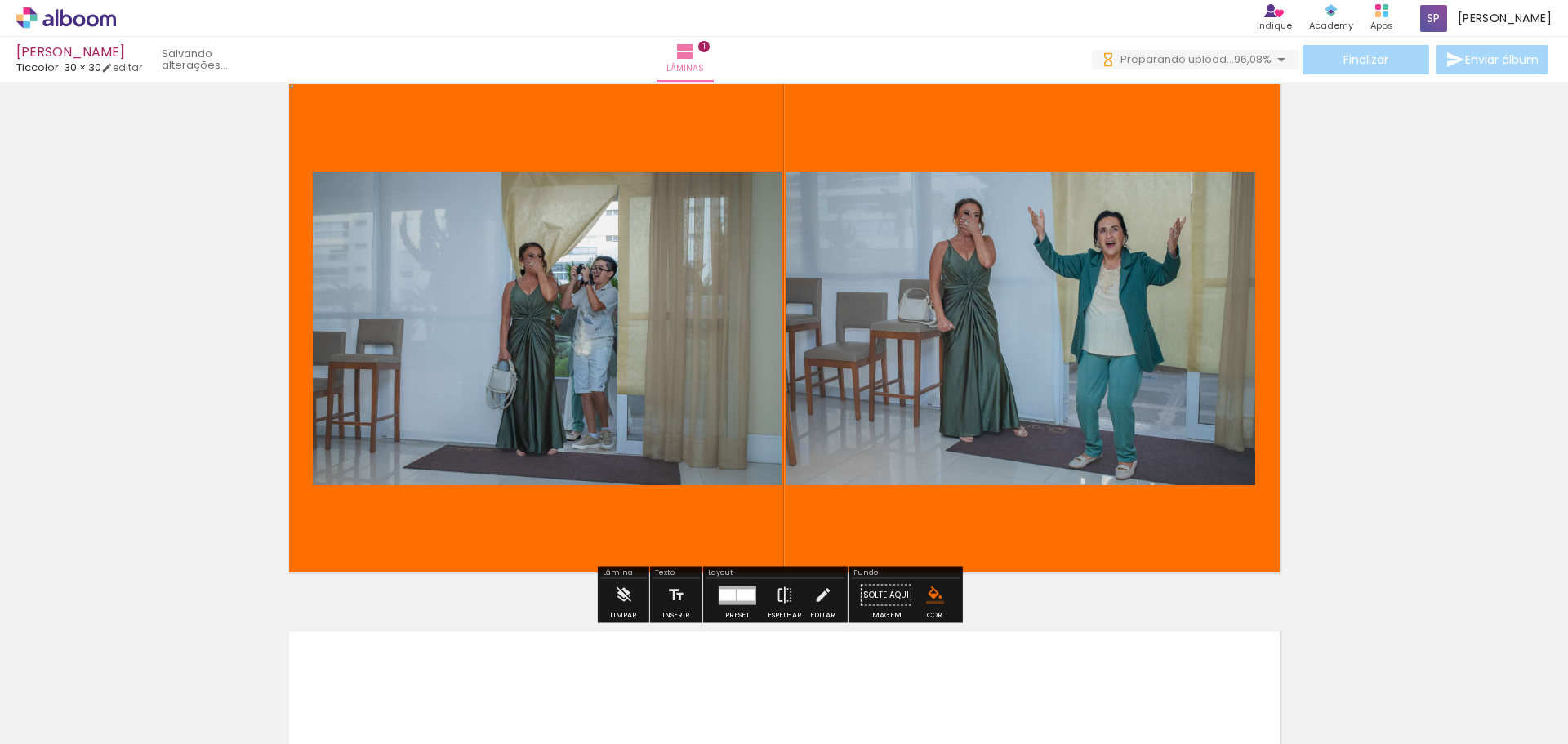
scroll to position [82, 0]
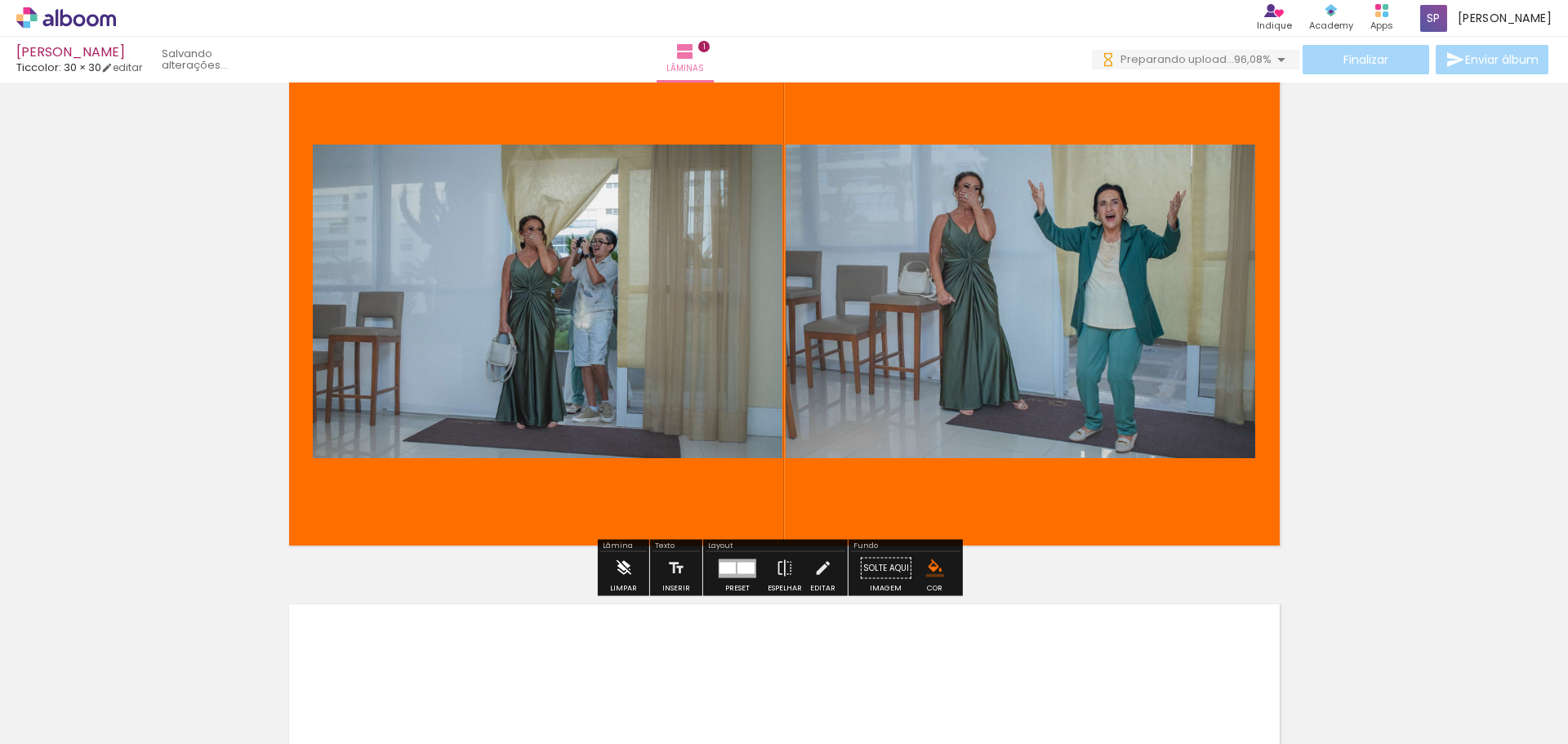
click at [624, 574] on iron-icon at bounding box center [623, 569] width 18 height 33
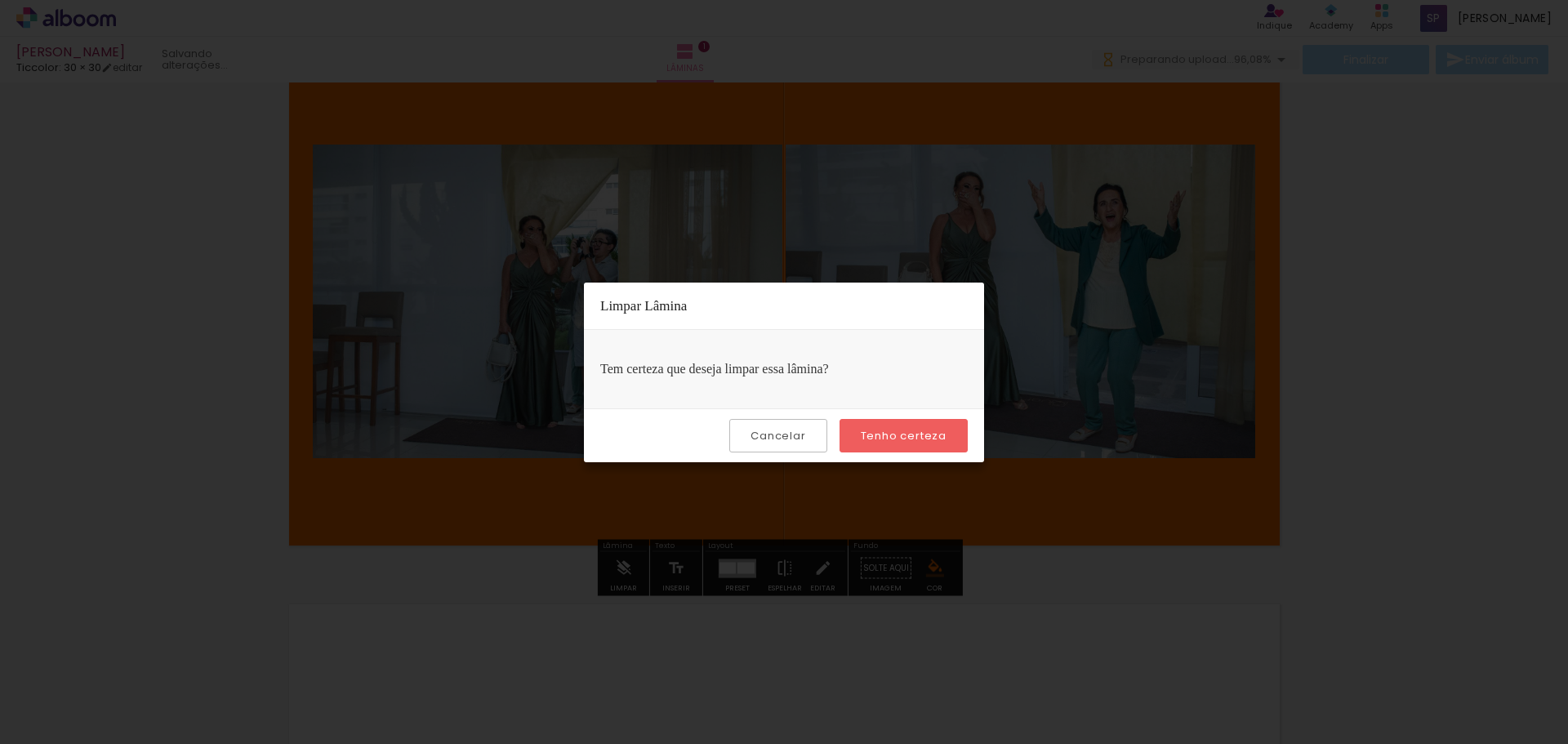
click at [0, 0] on slot "Tenho certeza" at bounding box center [0, 0] width 0 height 0
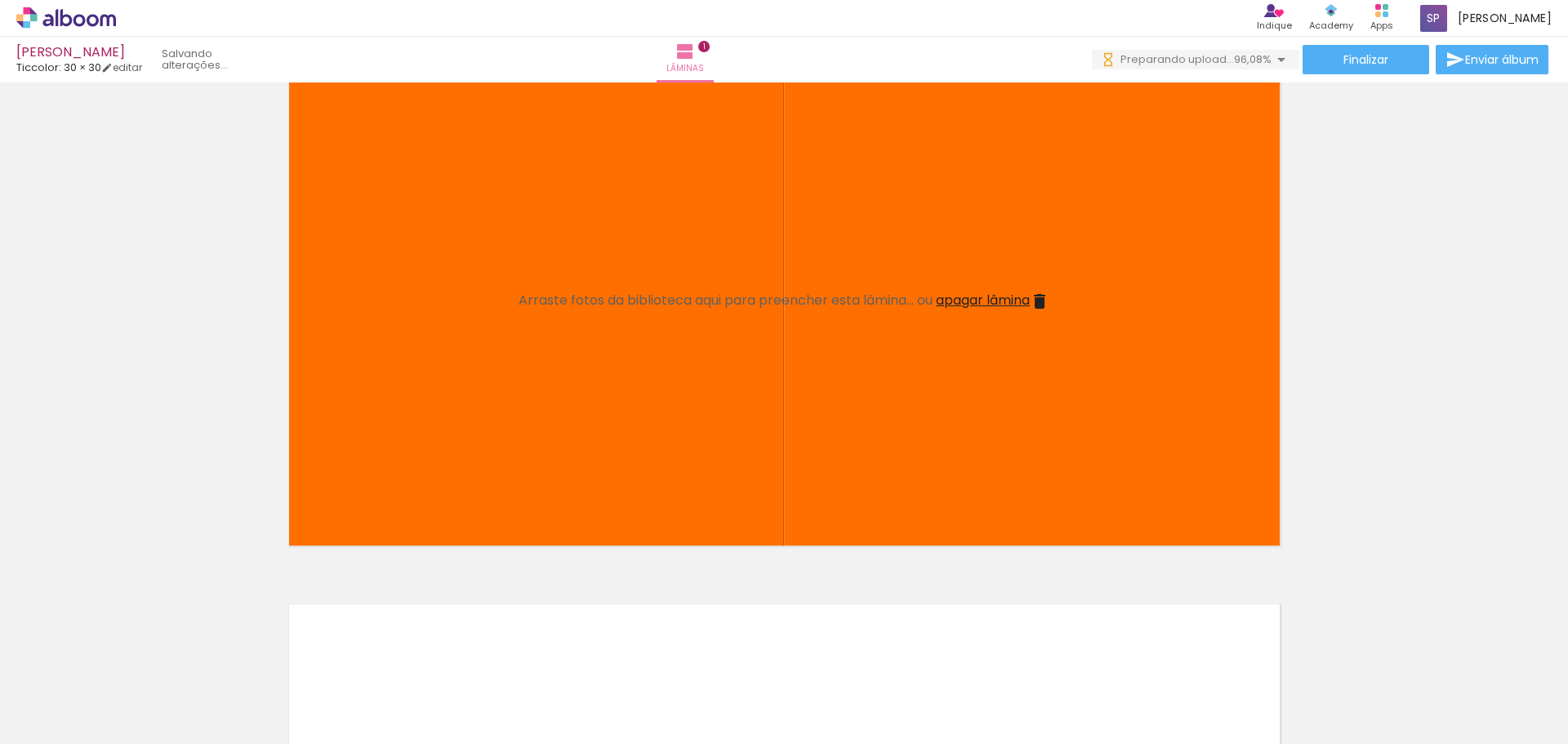
click at [964, 300] on span "apagar lâmina" at bounding box center [983, 300] width 94 height 19
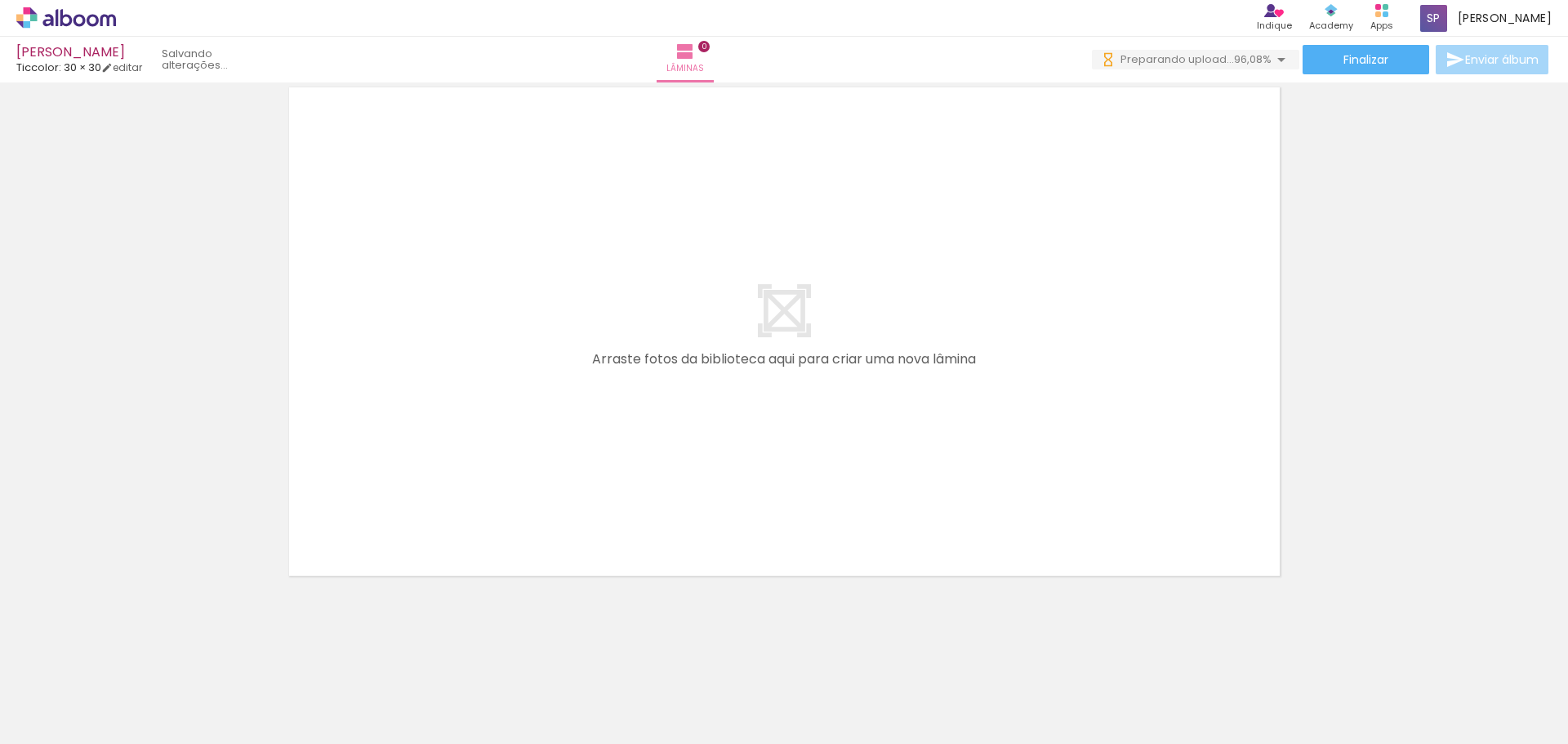
scroll to position [0, 0]
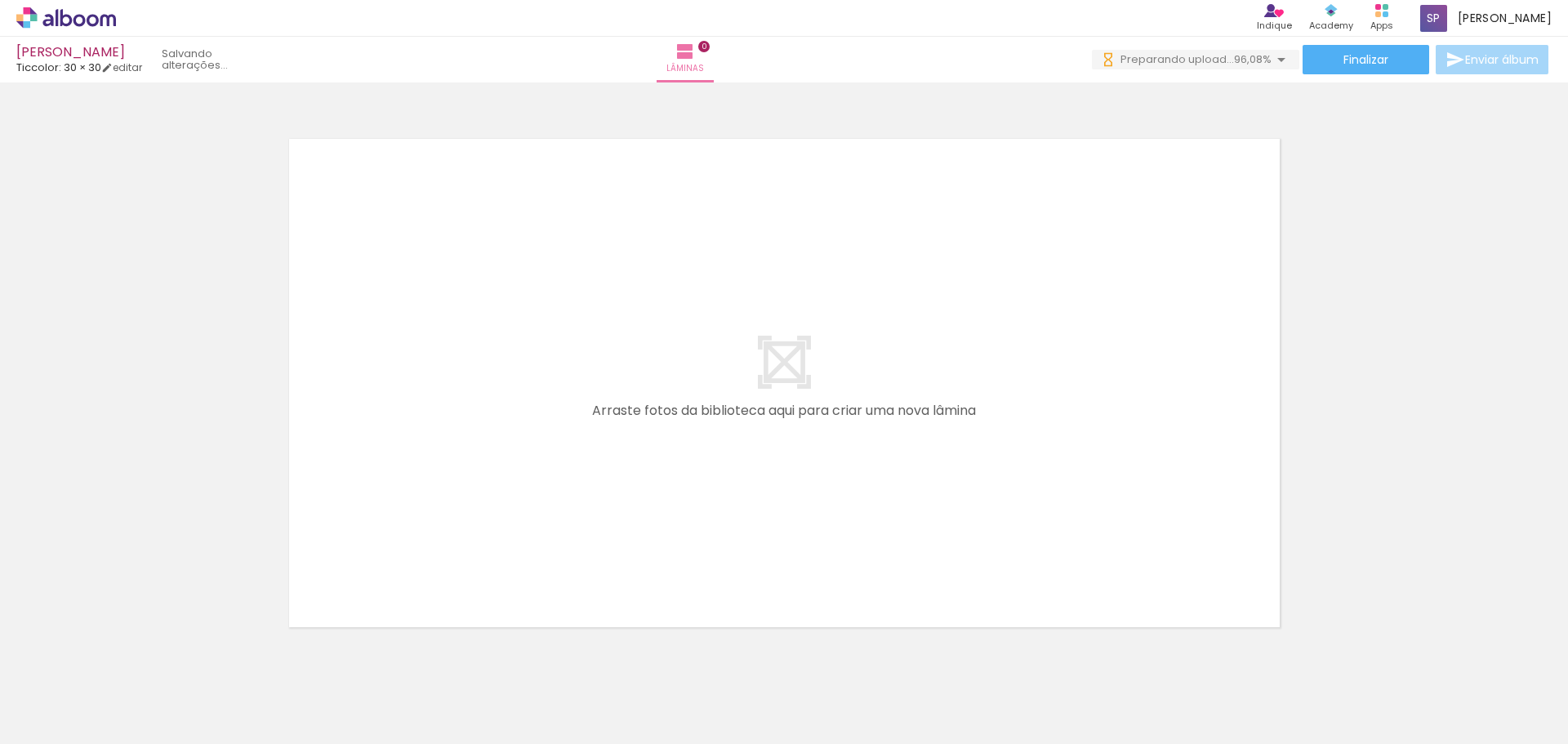
click at [752, 413] on quentale-layouter at bounding box center [784, 382] width 1009 height 507
drag, startPoint x: 768, startPoint y: 301, endPoint x: 790, endPoint y: 289, distance: 25.1
click at [768, 300] on quentale-layouter at bounding box center [784, 382] width 1009 height 507
click at [714, 52] on paper-button "Lâminas 0" at bounding box center [685, 60] width 57 height 46
drag, startPoint x: 778, startPoint y: 191, endPoint x: 800, endPoint y: 78, distance: 115.1
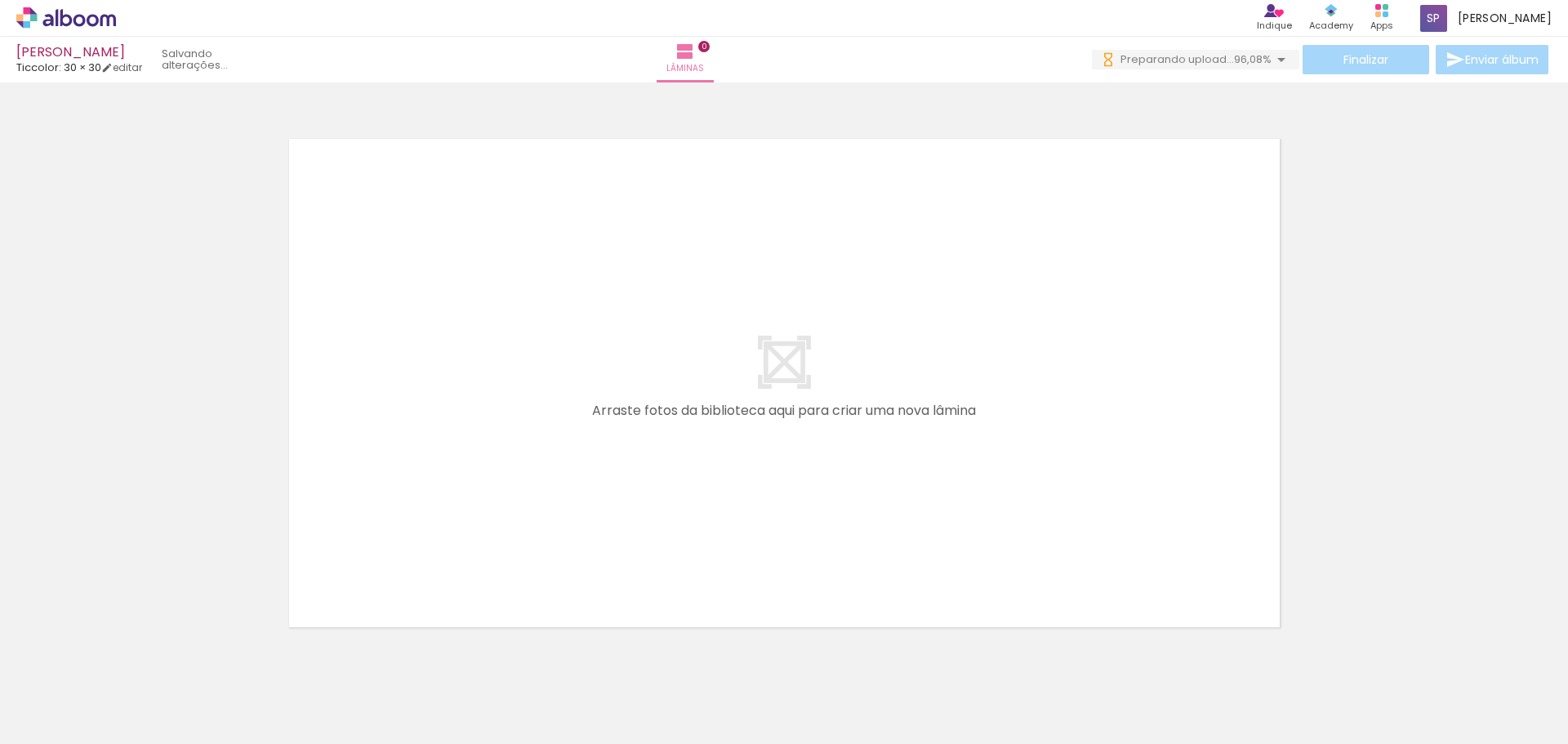
click at [812, 89] on div at bounding box center [784, 362] width 1568 height 548
click at [695, 54] on iron-icon at bounding box center [685, 51] width 20 height 20
click at [1272, 66] on iron-icon at bounding box center [1281, 60] width 20 height 20
click at [1231, 124] on div "fundo desf.jpg" at bounding box center [1223, 121] width 35 height 20
click at [1108, 124] on div at bounding box center [784, 362] width 1568 height 548
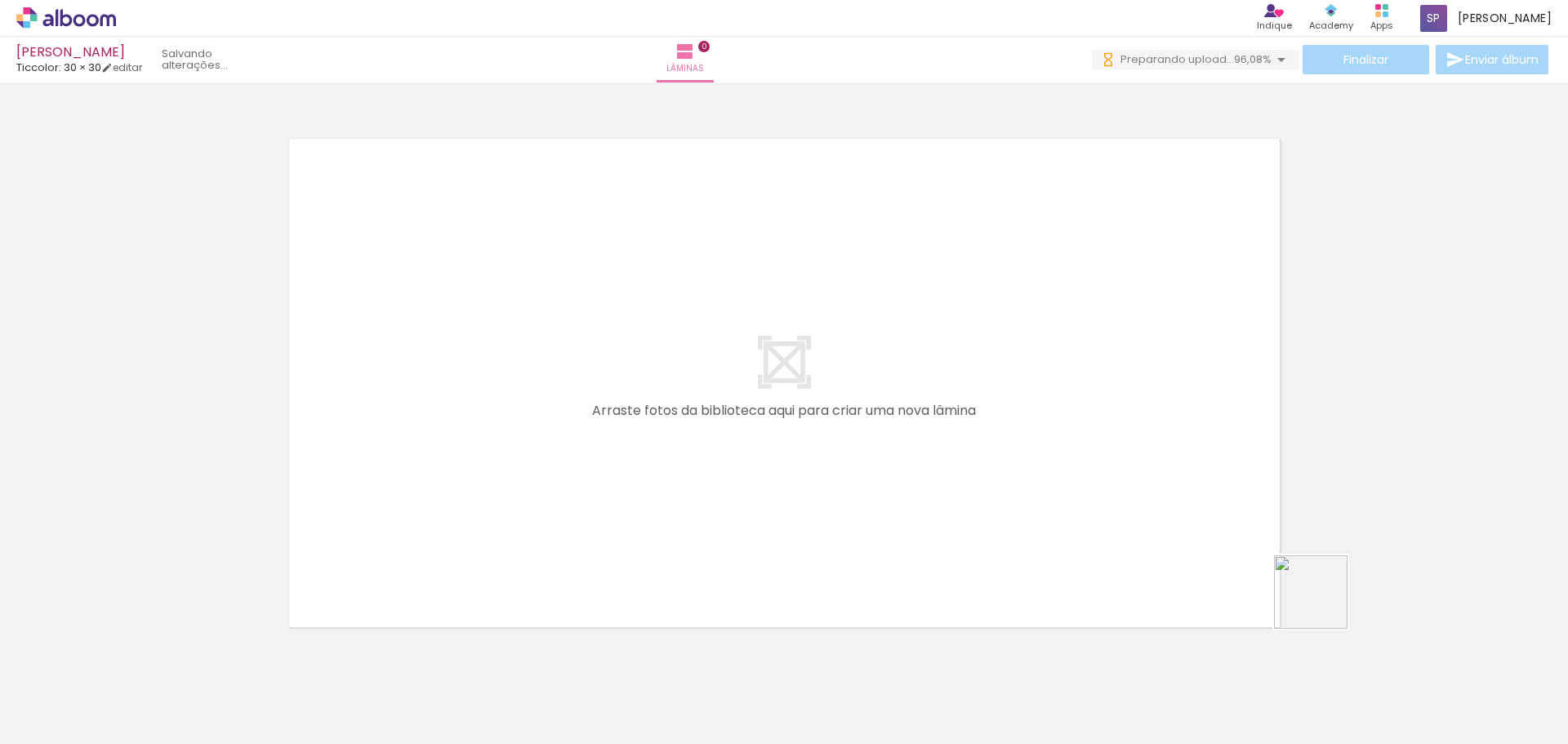
drag, startPoint x: 1444, startPoint y: 666, endPoint x: 808, endPoint y: 405, distance: 687.5
click at [808, 405] on quentale-workspace at bounding box center [784, 372] width 1568 height 744
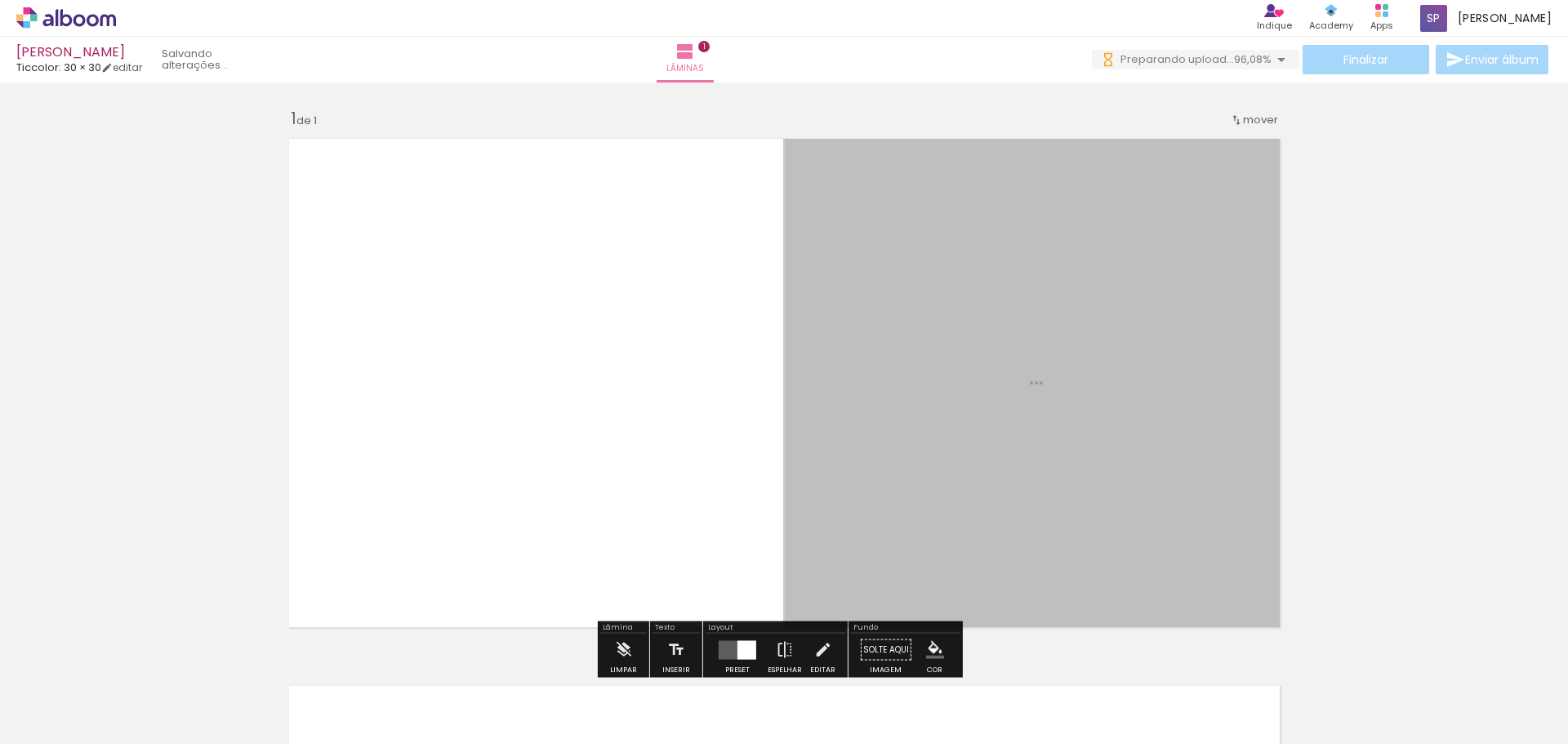
scroll to position [22, 0]
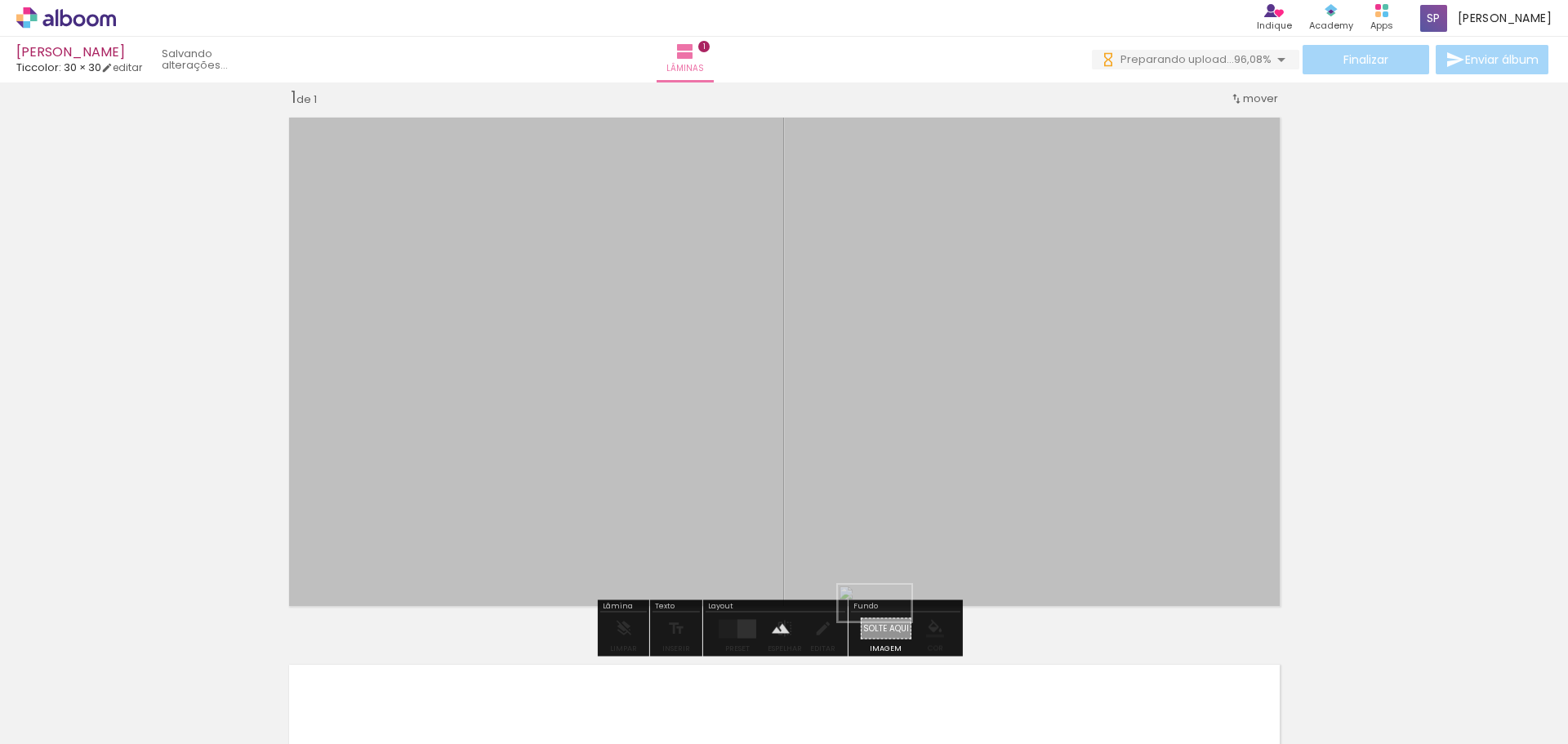
drag, startPoint x: 1511, startPoint y: 694, endPoint x: 885, endPoint y: 624, distance: 629.9
click at [885, 632] on quentale-workspace at bounding box center [784, 372] width 1568 height 744
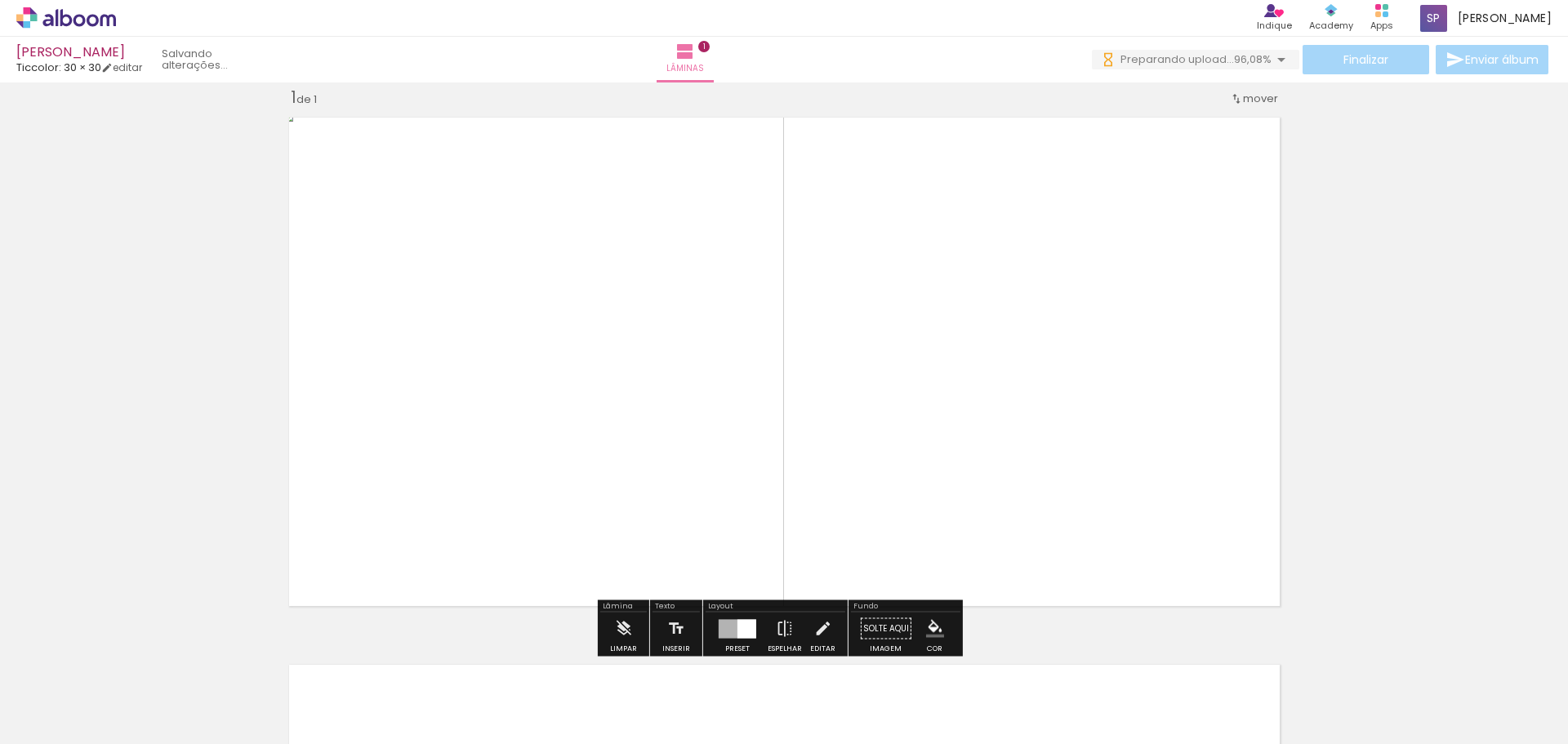
click at [878, 627] on paper-button "Solte aqui Imagem" at bounding box center [886, 634] width 59 height 41
click at [964, 489] on quentale-photo at bounding box center [784, 362] width 1009 height 507
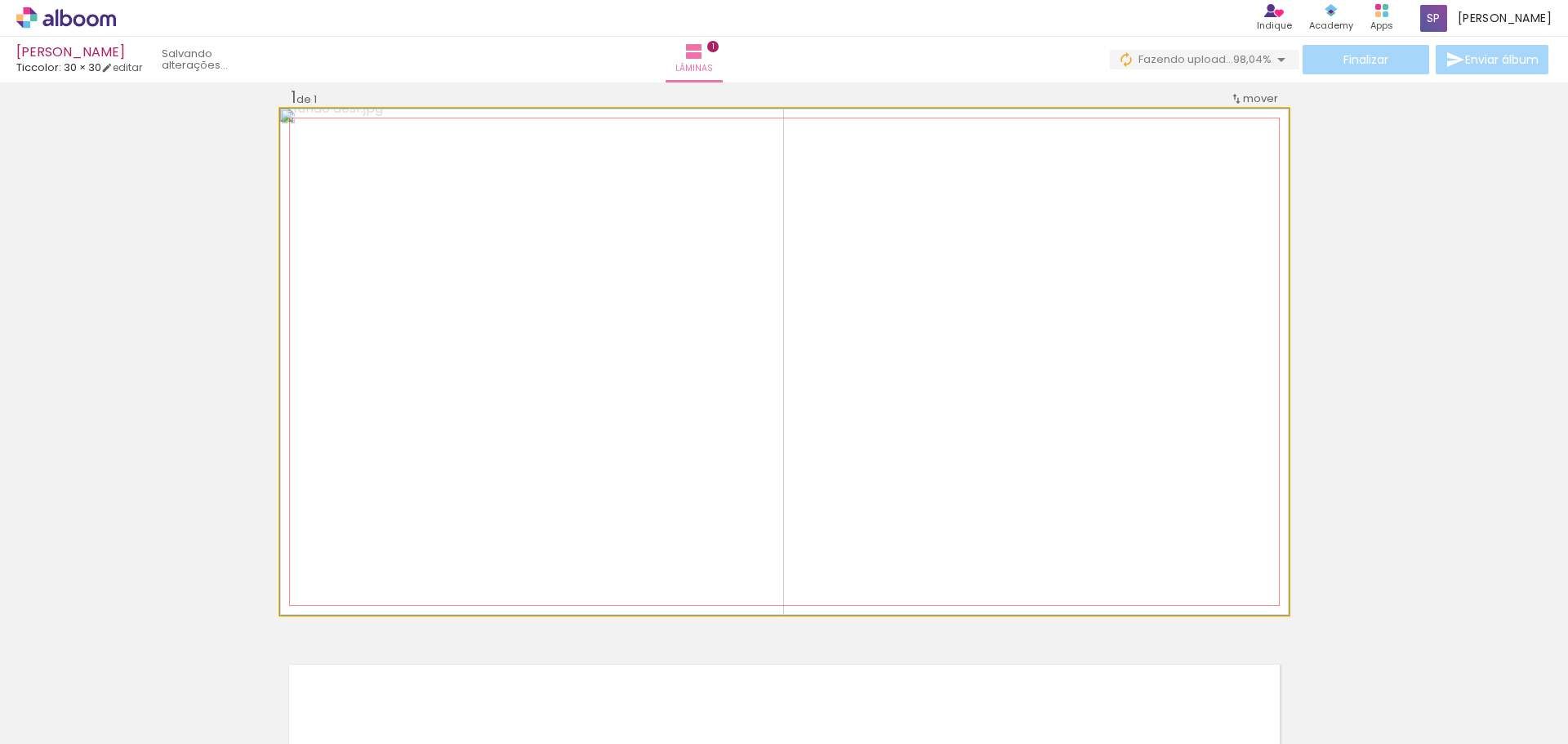
click at [840, 285] on quentale-photo at bounding box center [784, 362] width 1009 height 507
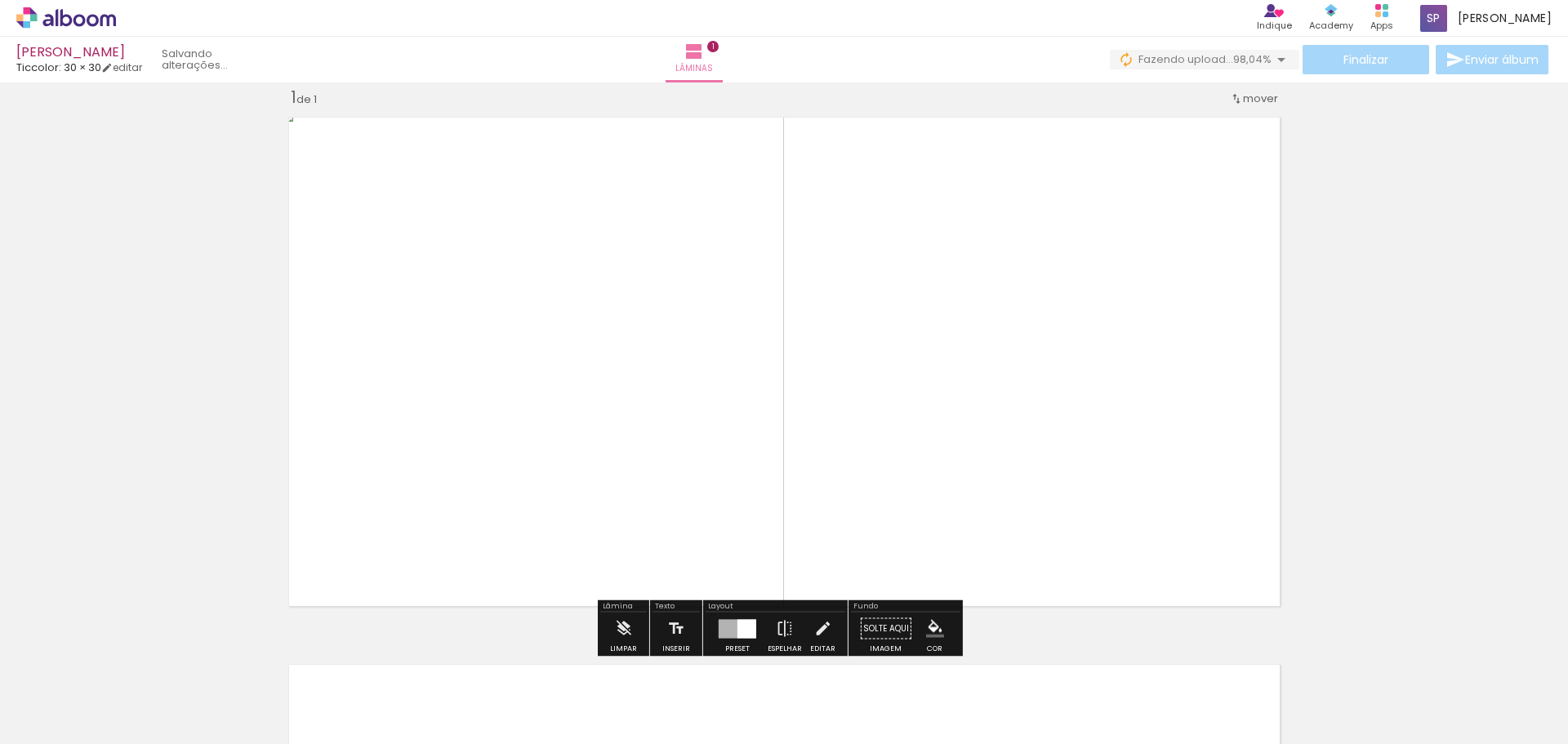
click at [1379, 323] on div "Inserir lâmina 1 de 1" at bounding box center [784, 615] width 1568 height 1095
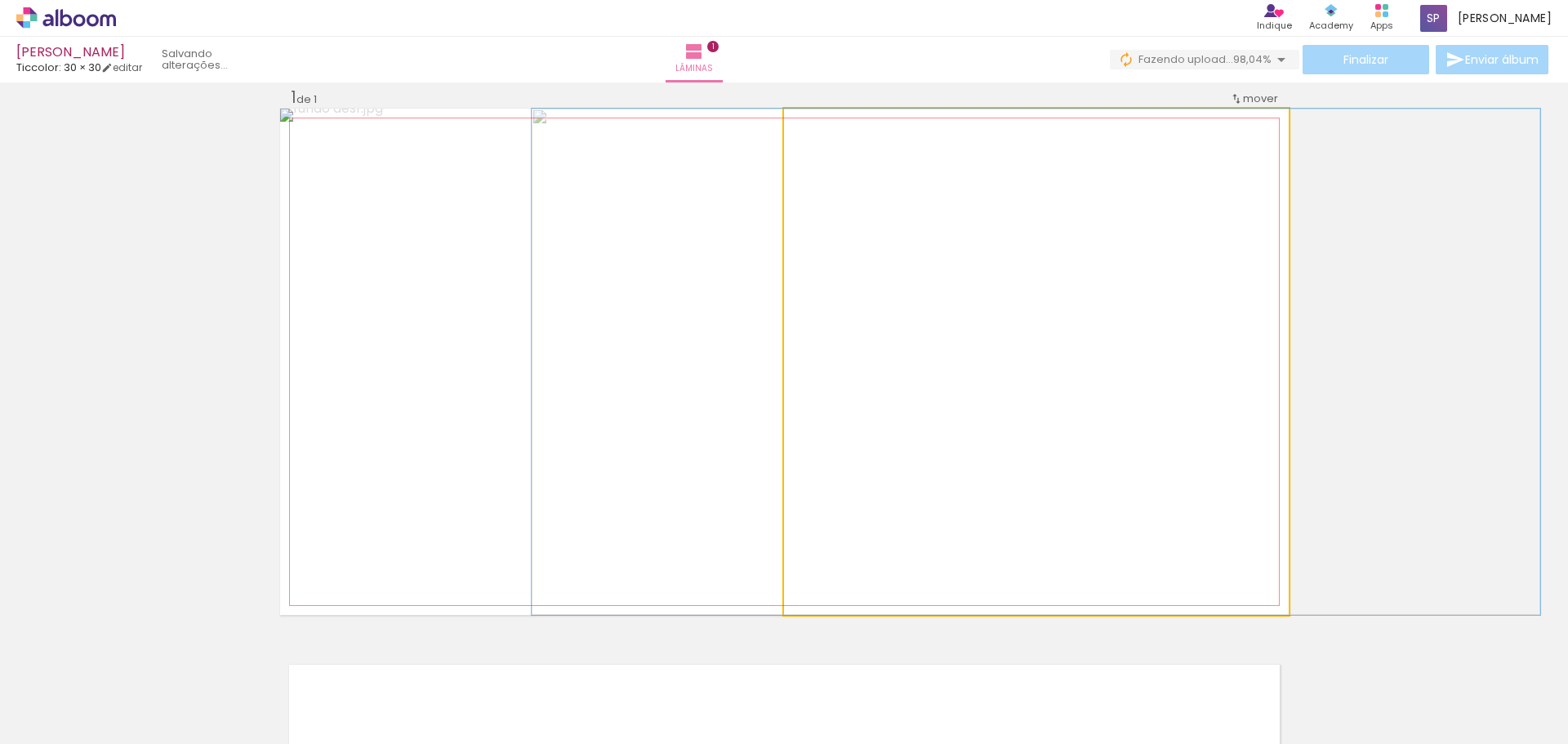
click at [1186, 173] on quentale-photo at bounding box center [1036, 362] width 505 height 507
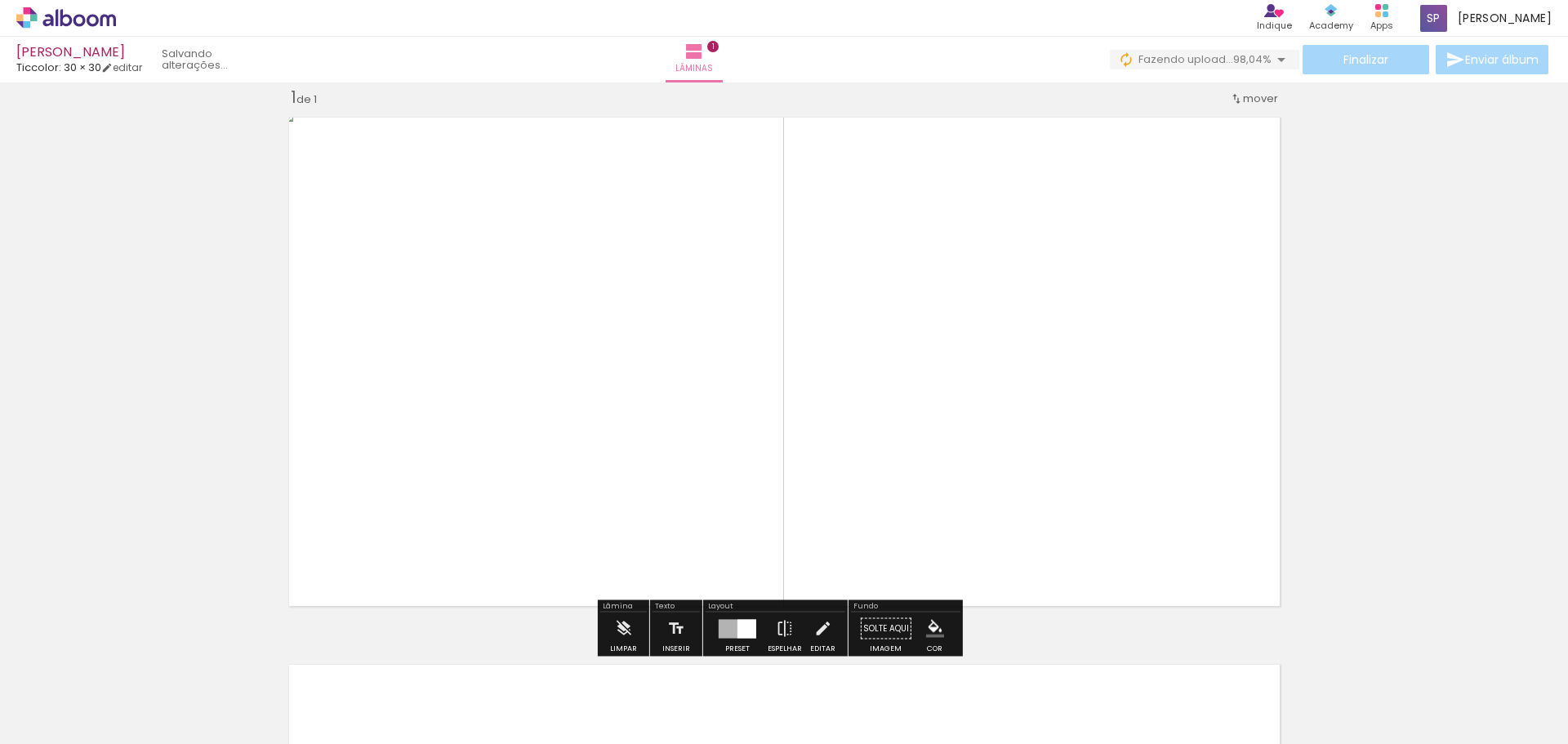
drag, startPoint x: 1008, startPoint y: 368, endPoint x: 999, endPoint y: 363, distance: 10.3
click at [999, 363] on quentale-photo at bounding box center [1036, 362] width 505 height 507
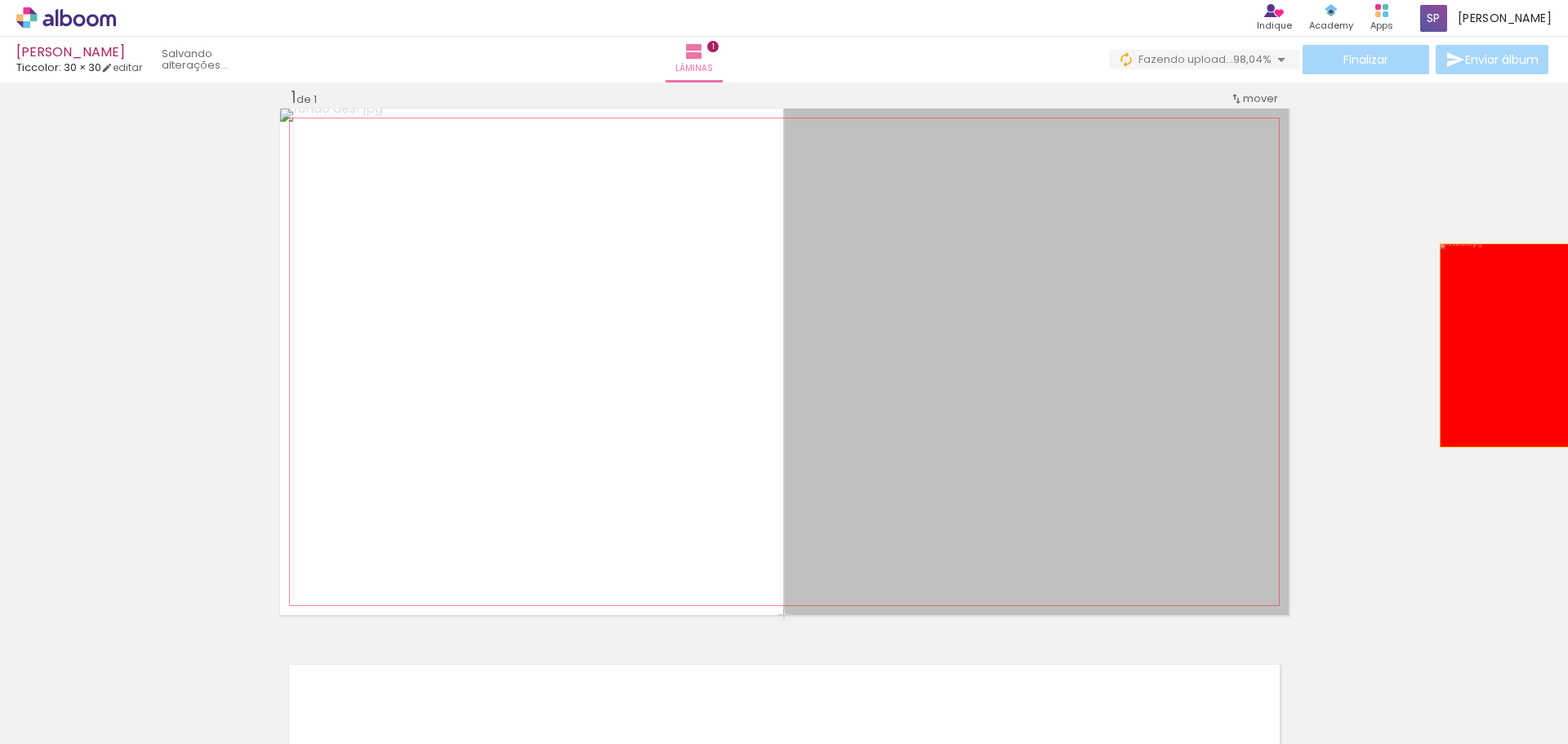
drag, startPoint x: 1004, startPoint y: 368, endPoint x: 1338, endPoint y: 345, distance: 334.8
click at [1531, 345] on div "Inserir lâmina 1 de 1" at bounding box center [784, 615] width 1568 height 1095
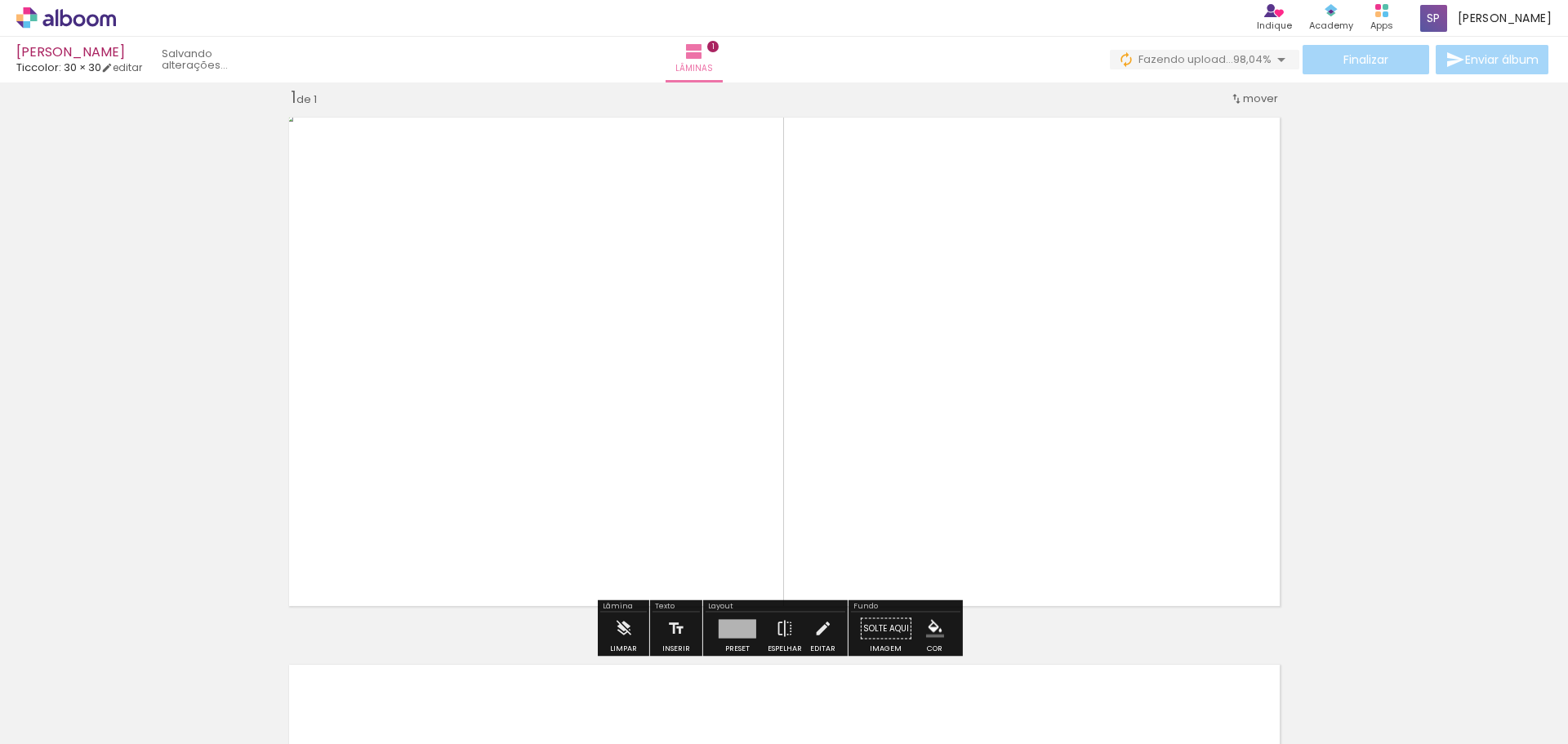
drag, startPoint x: 961, startPoint y: 345, endPoint x: 934, endPoint y: 290, distance: 61.3
click at [1187, 340] on quentale-layouter at bounding box center [784, 362] width 1009 height 507
drag, startPoint x: 924, startPoint y: 284, endPoint x: 814, endPoint y: 306, distance: 112.2
click at [1029, 350] on quentale-layouter at bounding box center [784, 362] width 1009 height 507
drag, startPoint x: 563, startPoint y: 281, endPoint x: 702, endPoint y: 304, distance: 140.9
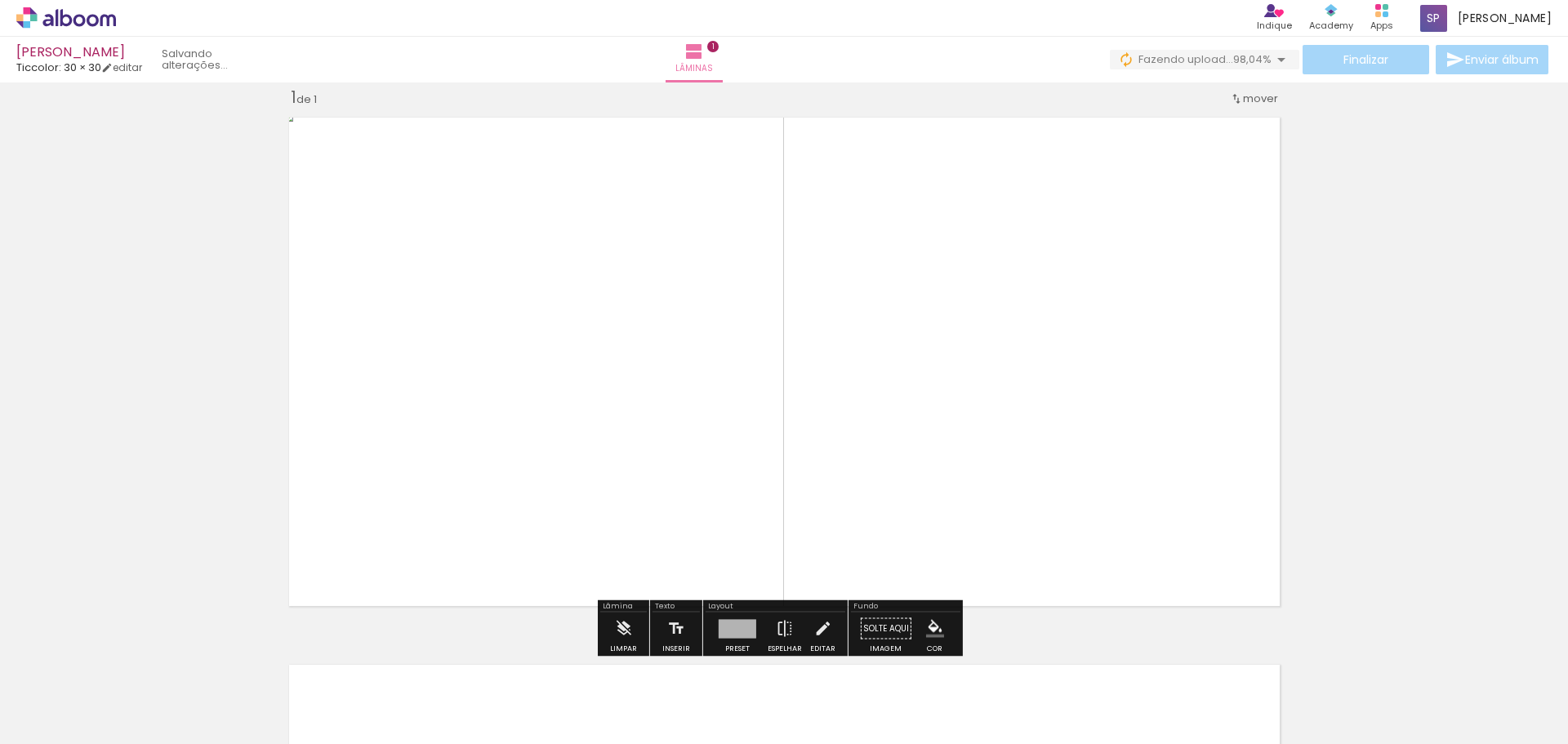
click at [656, 328] on quentale-layouter at bounding box center [784, 362] width 1009 height 507
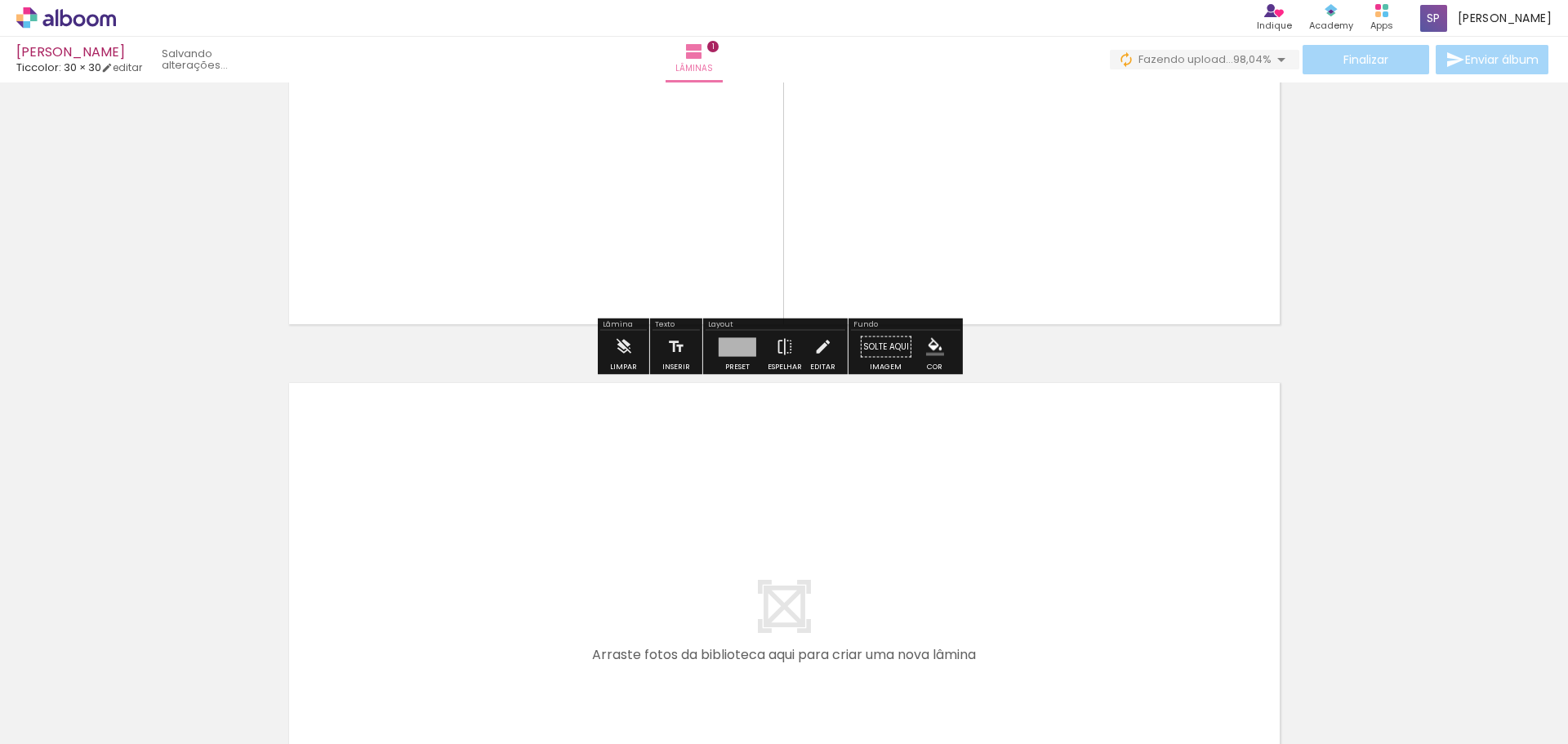
scroll to position [267, 0]
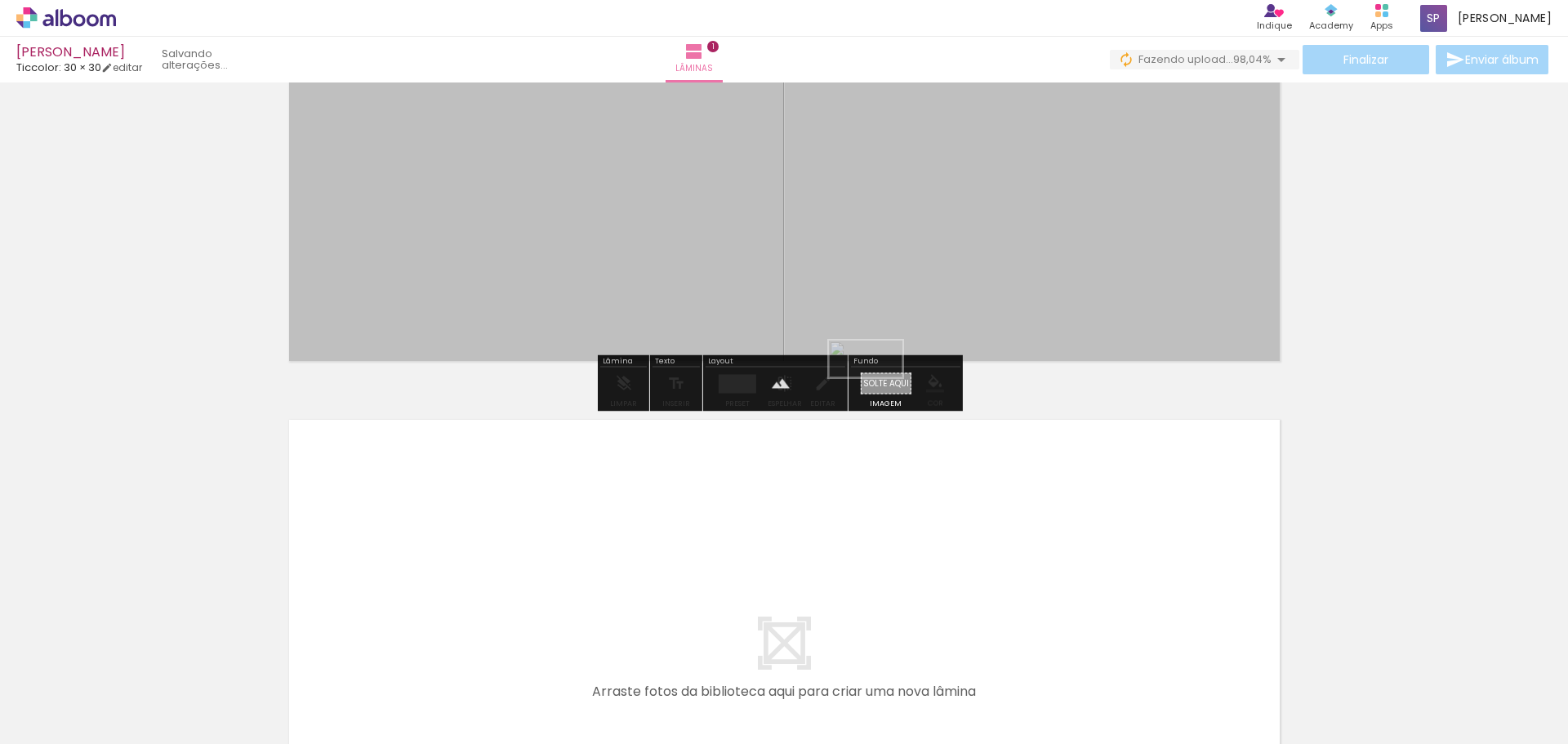
drag, startPoint x: 1502, startPoint y: 698, endPoint x: 878, endPoint y: 385, distance: 698.1
click at [878, 388] on quentale-workspace at bounding box center [784, 372] width 1568 height 744
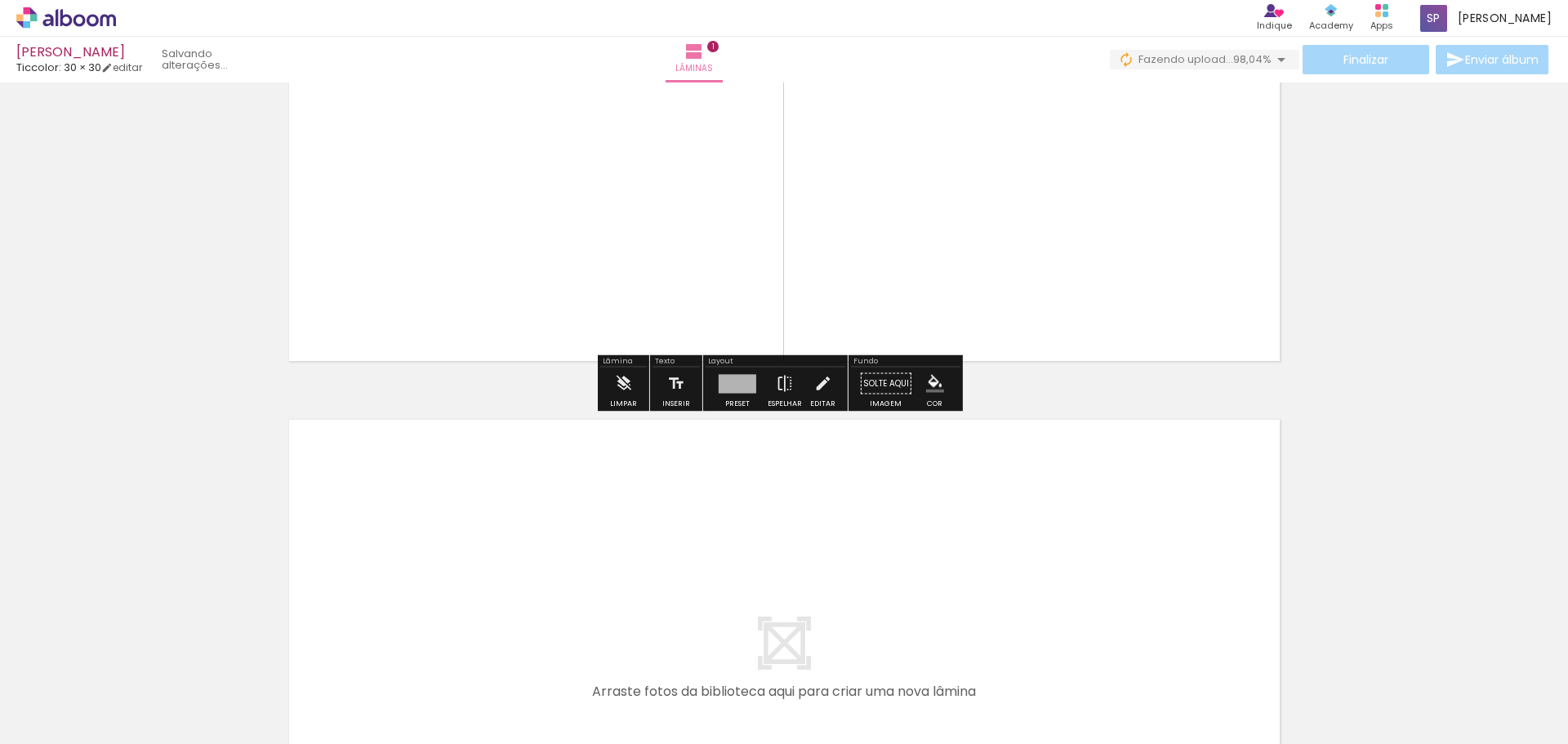
click at [1189, 277] on quentale-layouter at bounding box center [784, 117] width 1009 height 507
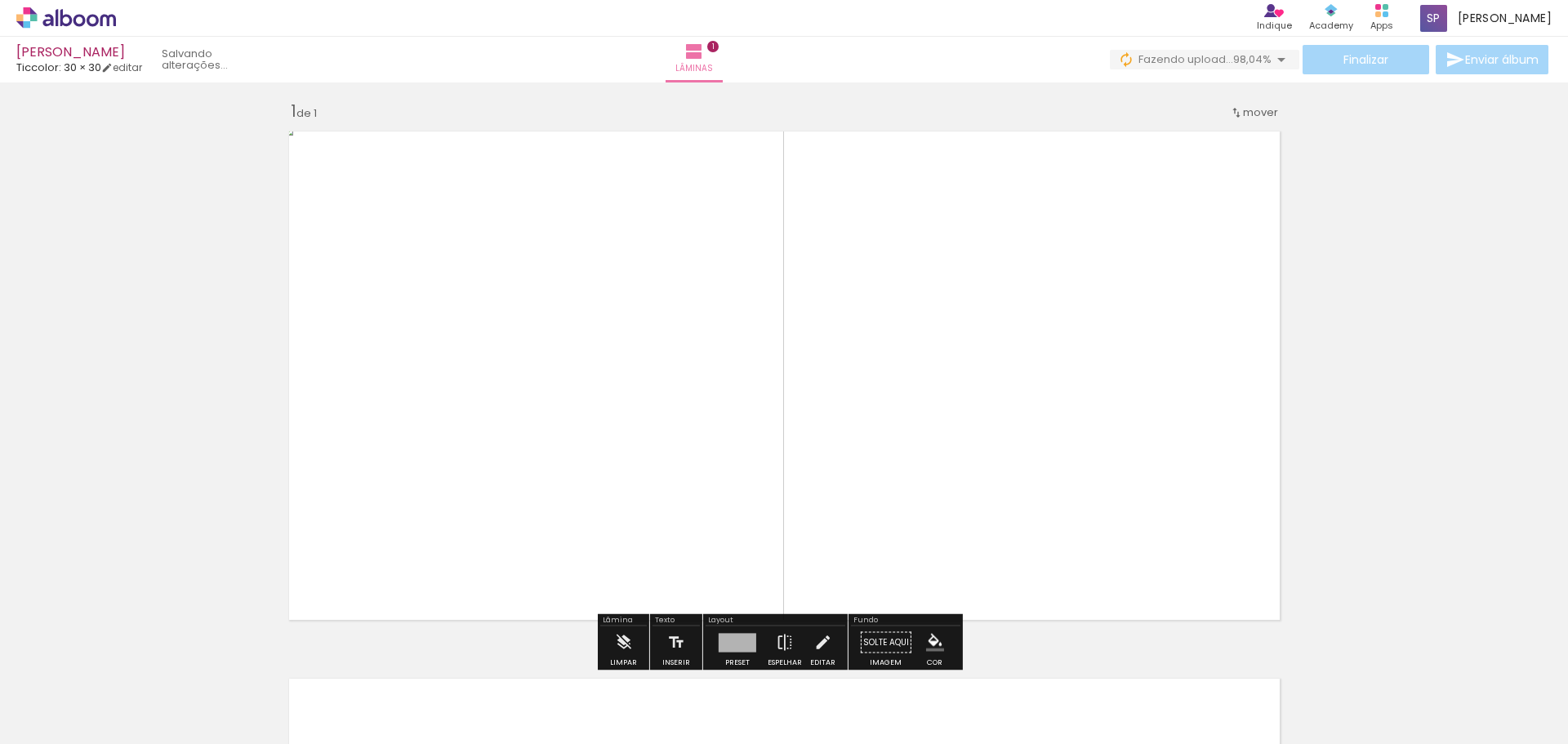
scroll to position [0, 0]
